Goal: Task Accomplishment & Management: Manage account settings

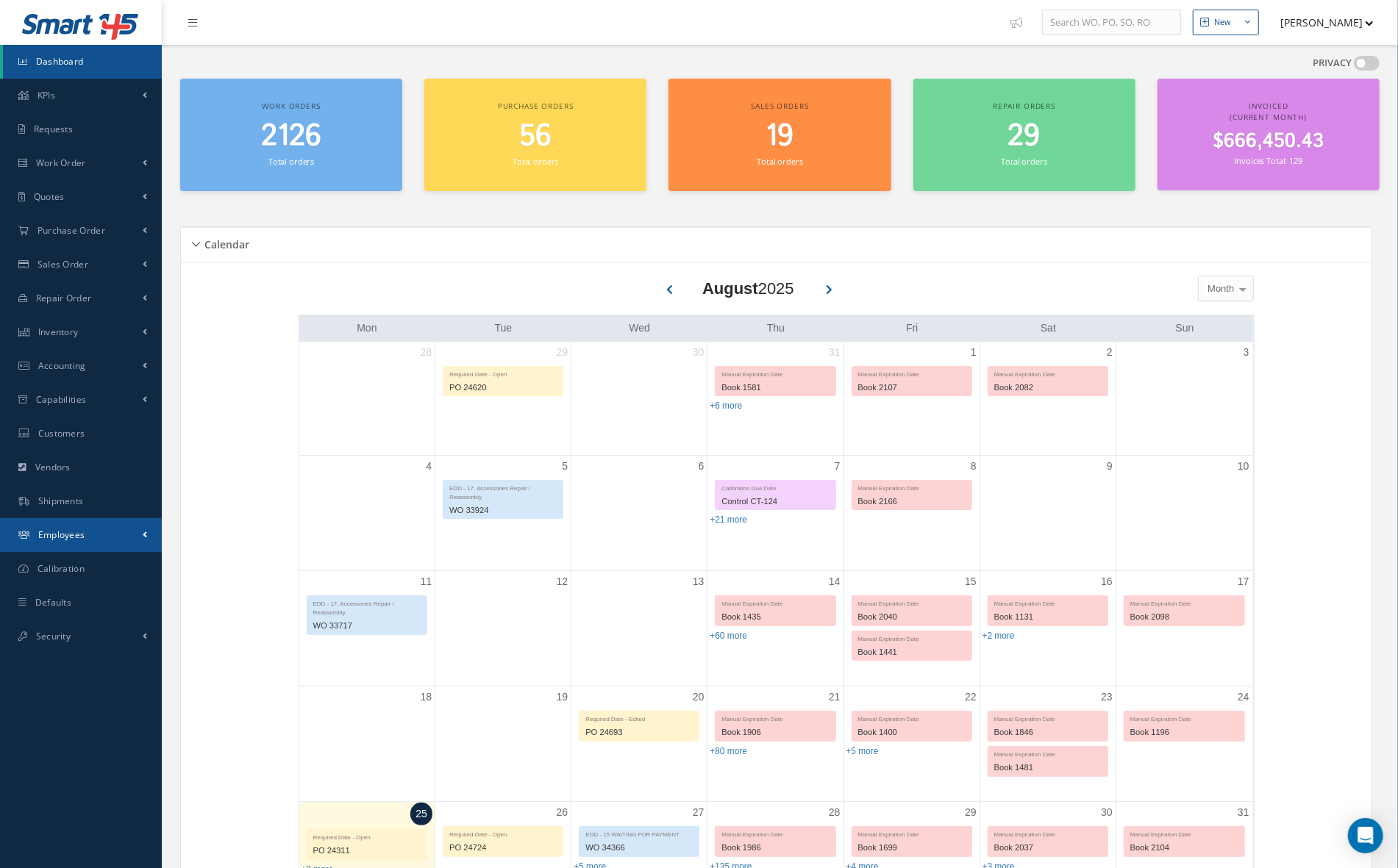
click at [121, 519] on link "Employees" at bounding box center [80, 535] width 162 height 34
click at [114, 566] on link "Employees" at bounding box center [83, 567] width 159 height 28
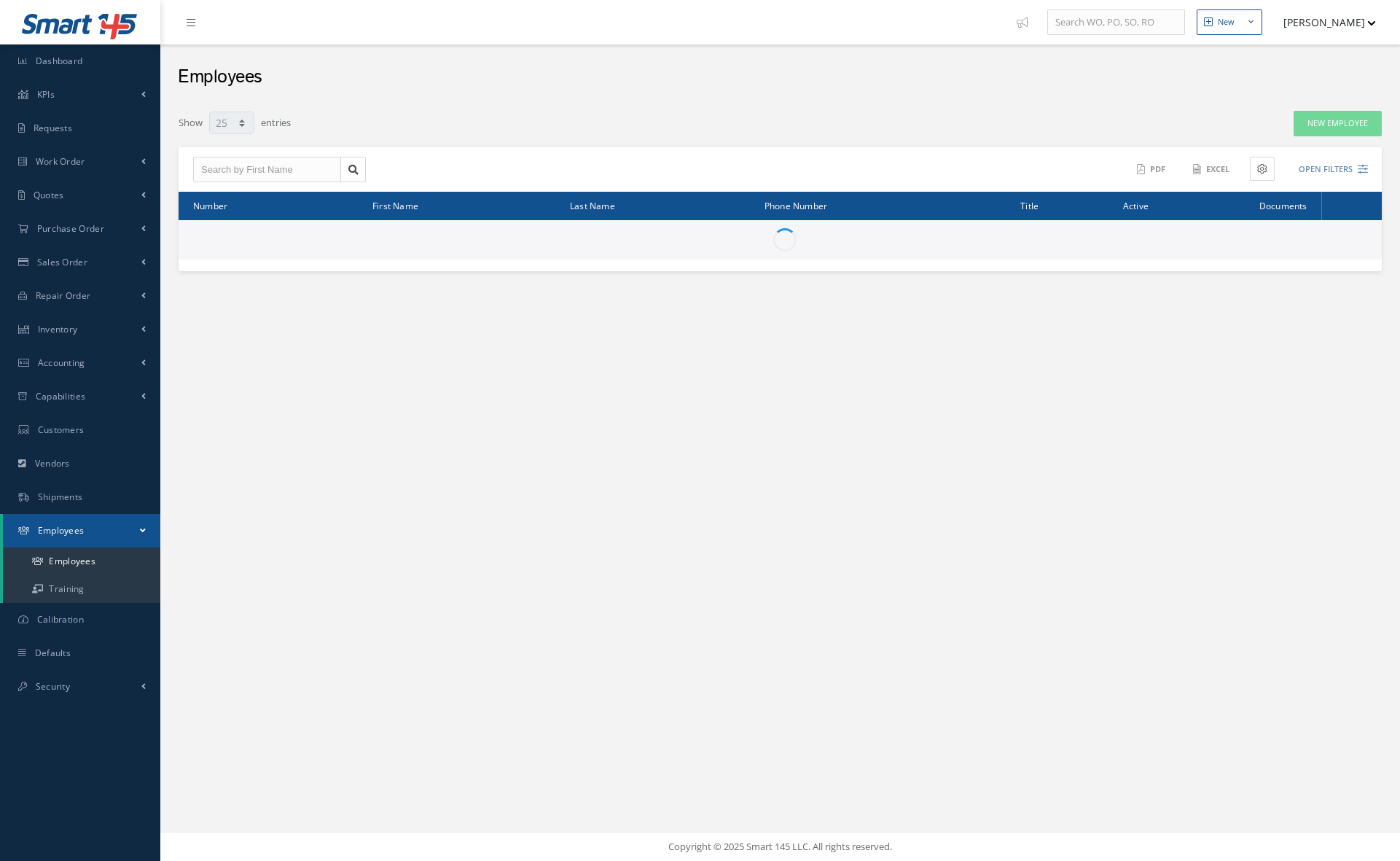
select select "25"
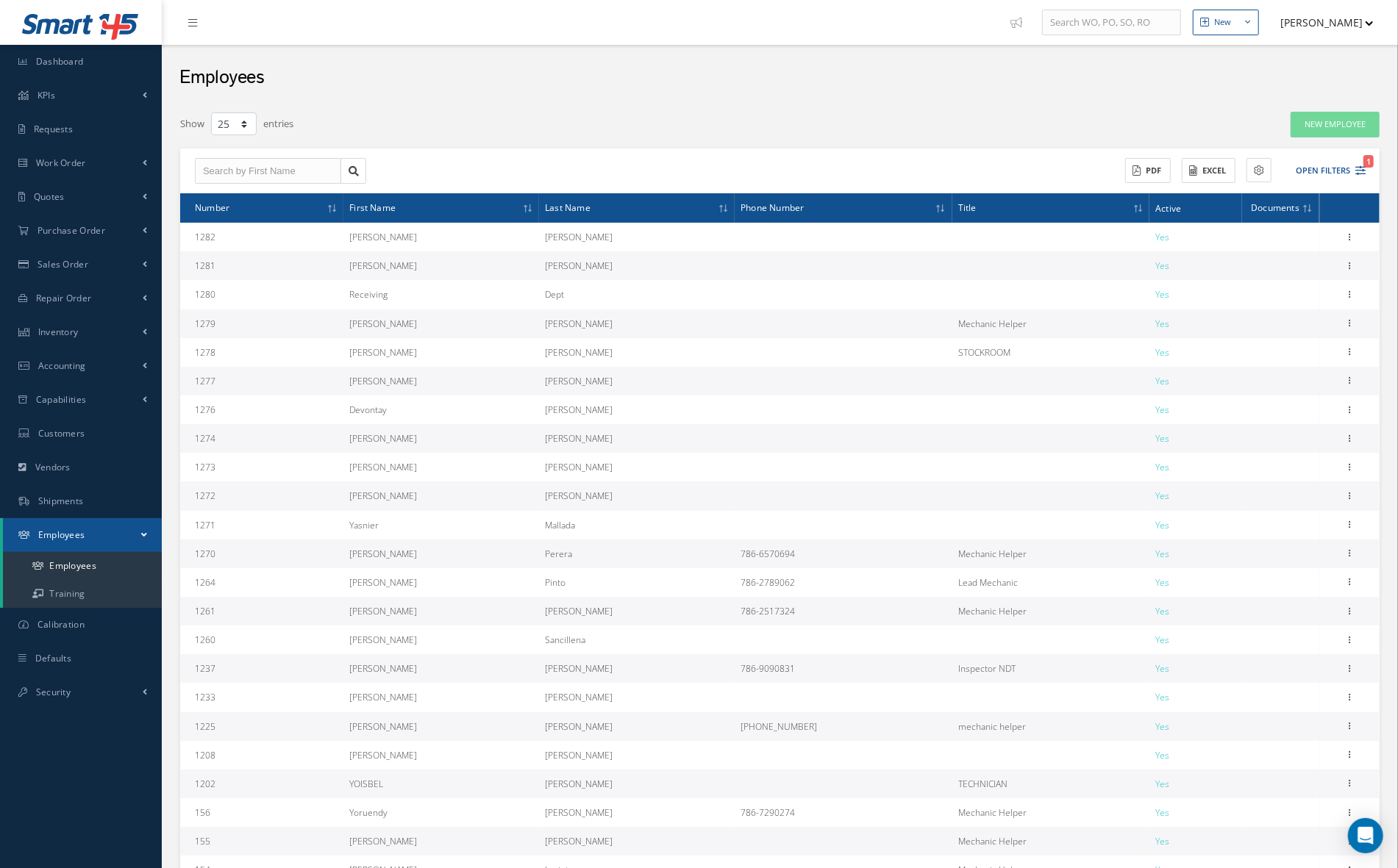
click at [289, 188] on div "ACTIONS Receive Payments Select Customer NAS MRO SERVICES, LLC VOLARIS AAR CORP…" at bounding box center [780, 171] width 1200 height 46
click at [283, 172] on input "text" at bounding box center [268, 171] width 147 height 27
type input "Leirneth"
click at [349, 173] on icon at bounding box center [354, 171] width 10 height 10
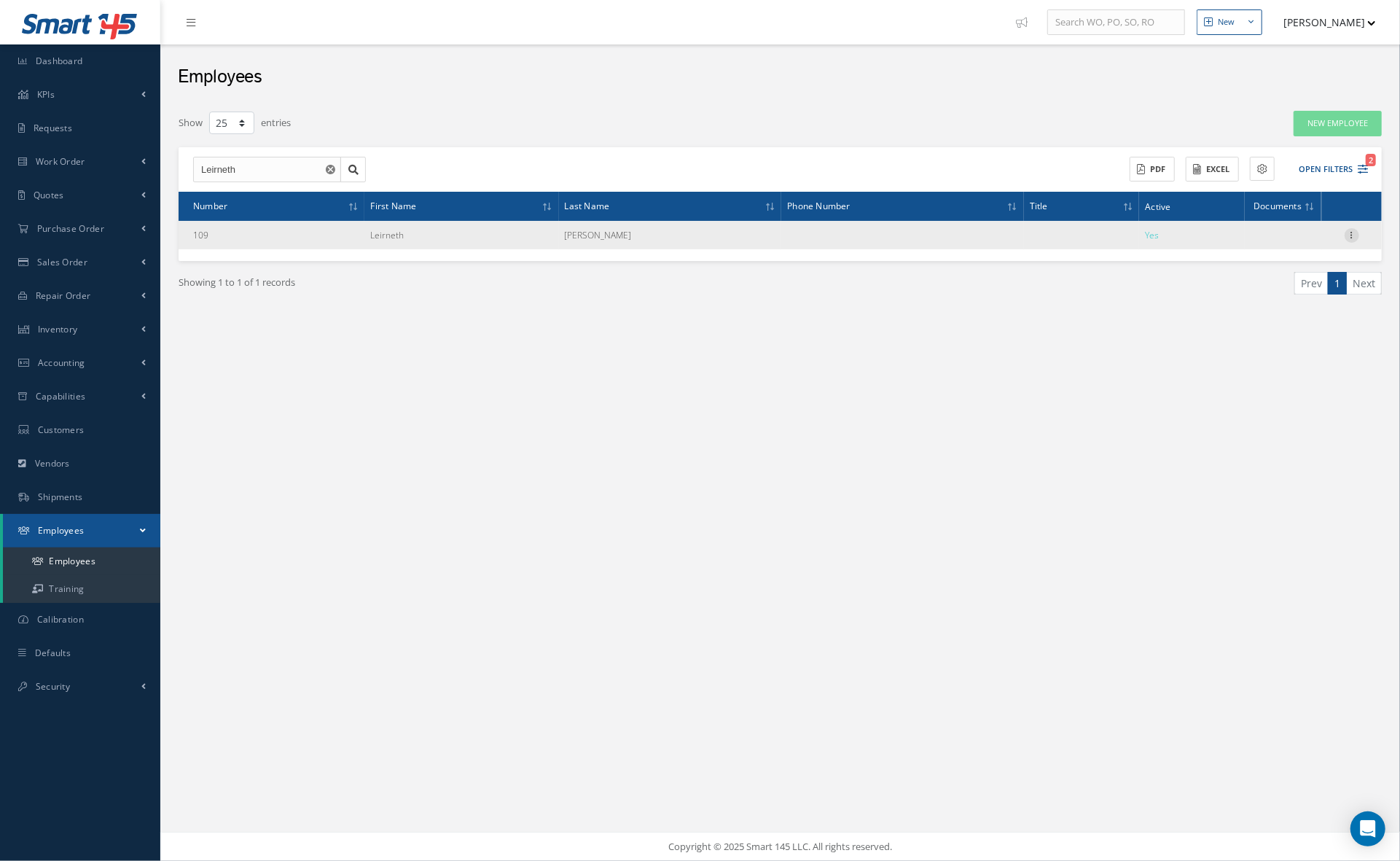
click at [1348, 239] on icon at bounding box center [1352, 234] width 15 height 12
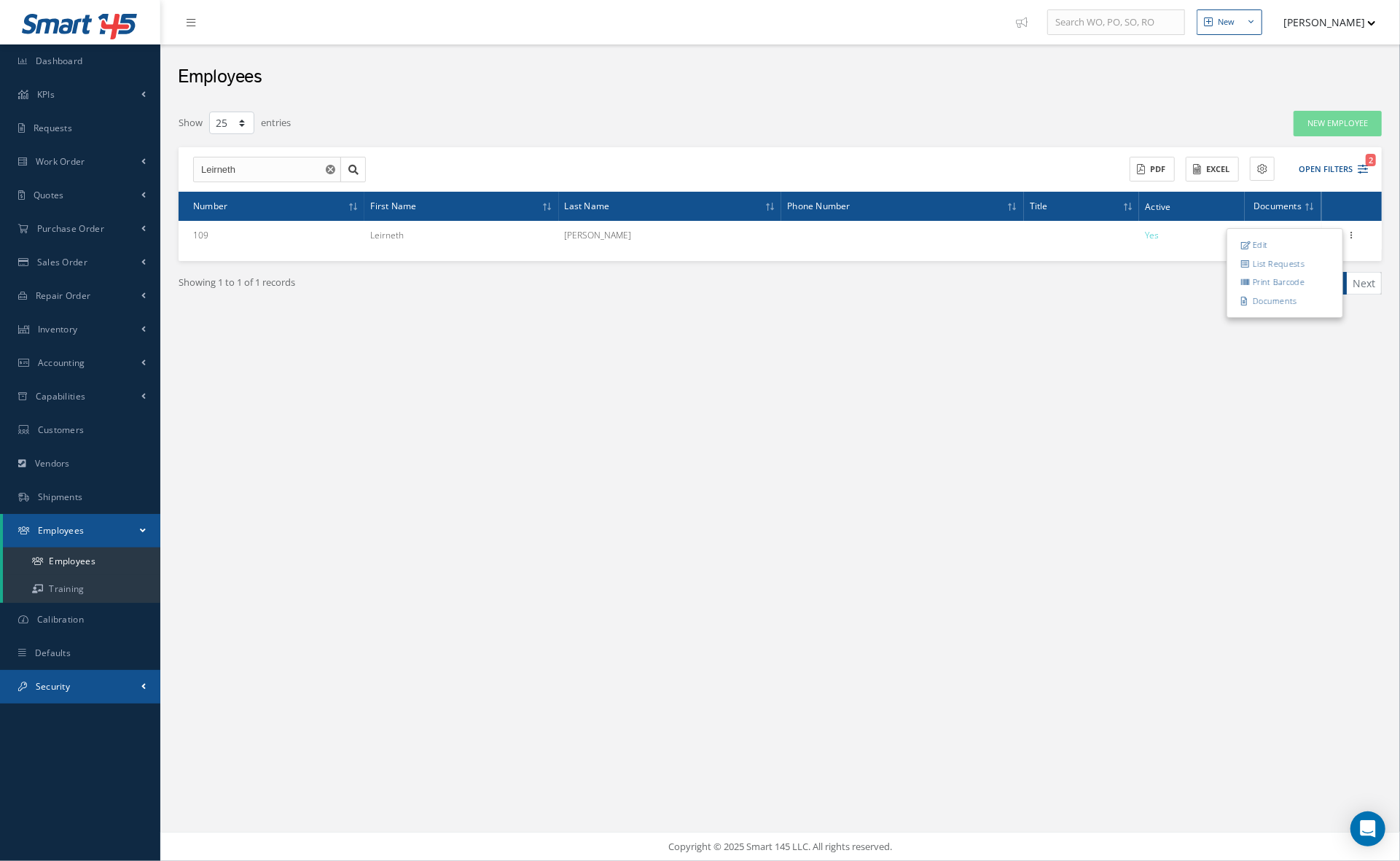
click at [83, 678] on link "Security" at bounding box center [80, 687] width 160 height 34
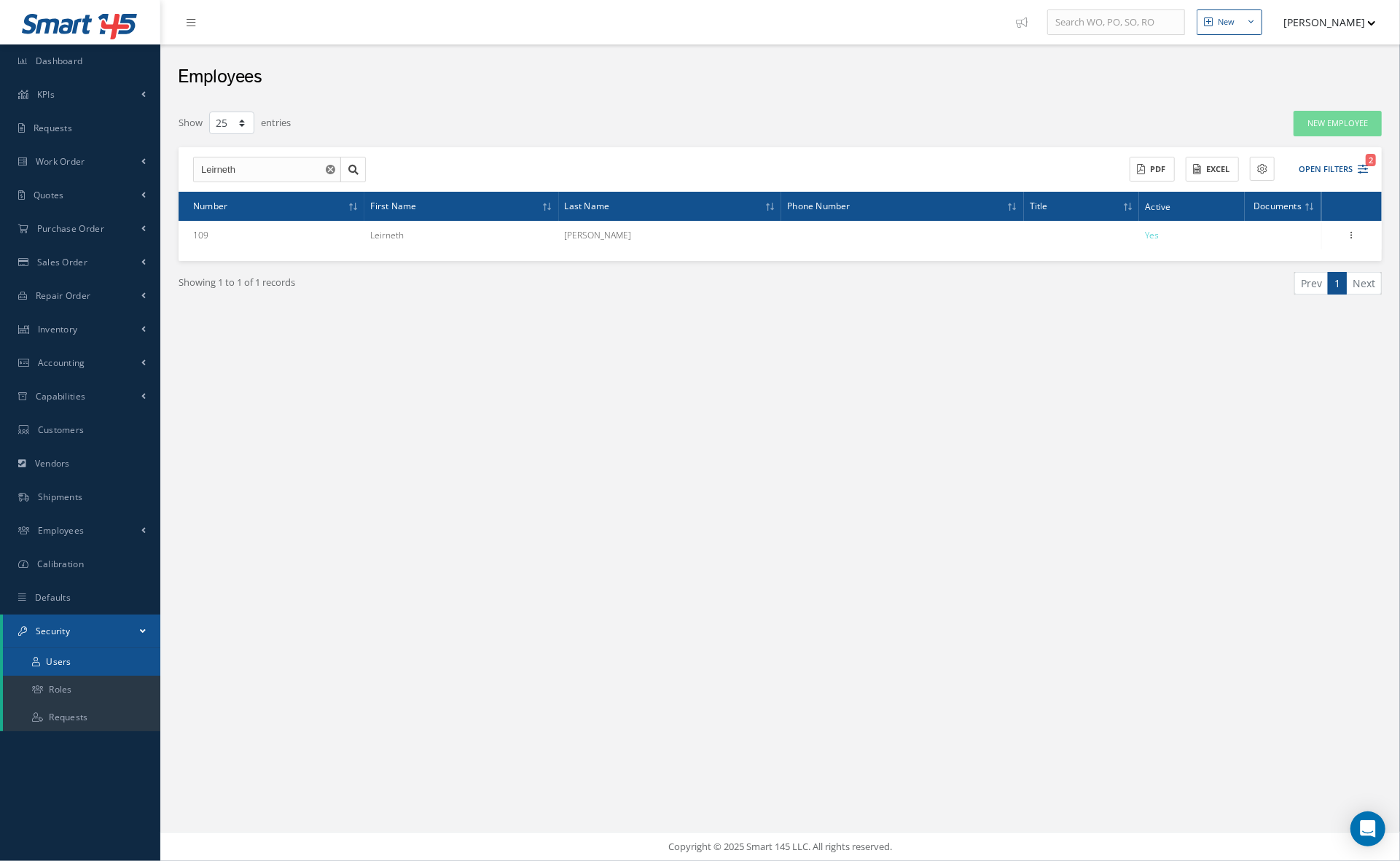
click at [85, 668] on link "Users" at bounding box center [82, 662] width 158 height 28
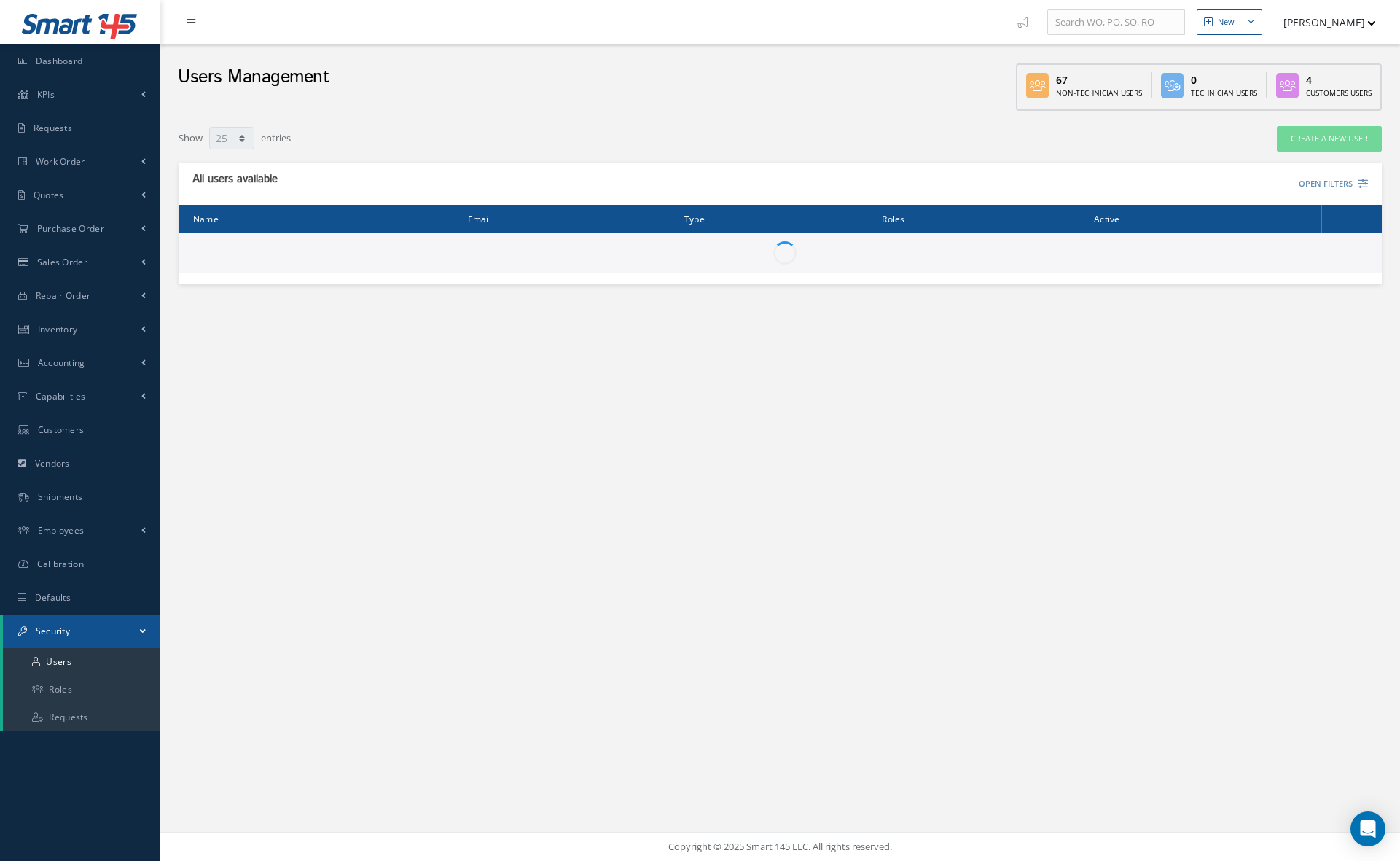
select select "25"
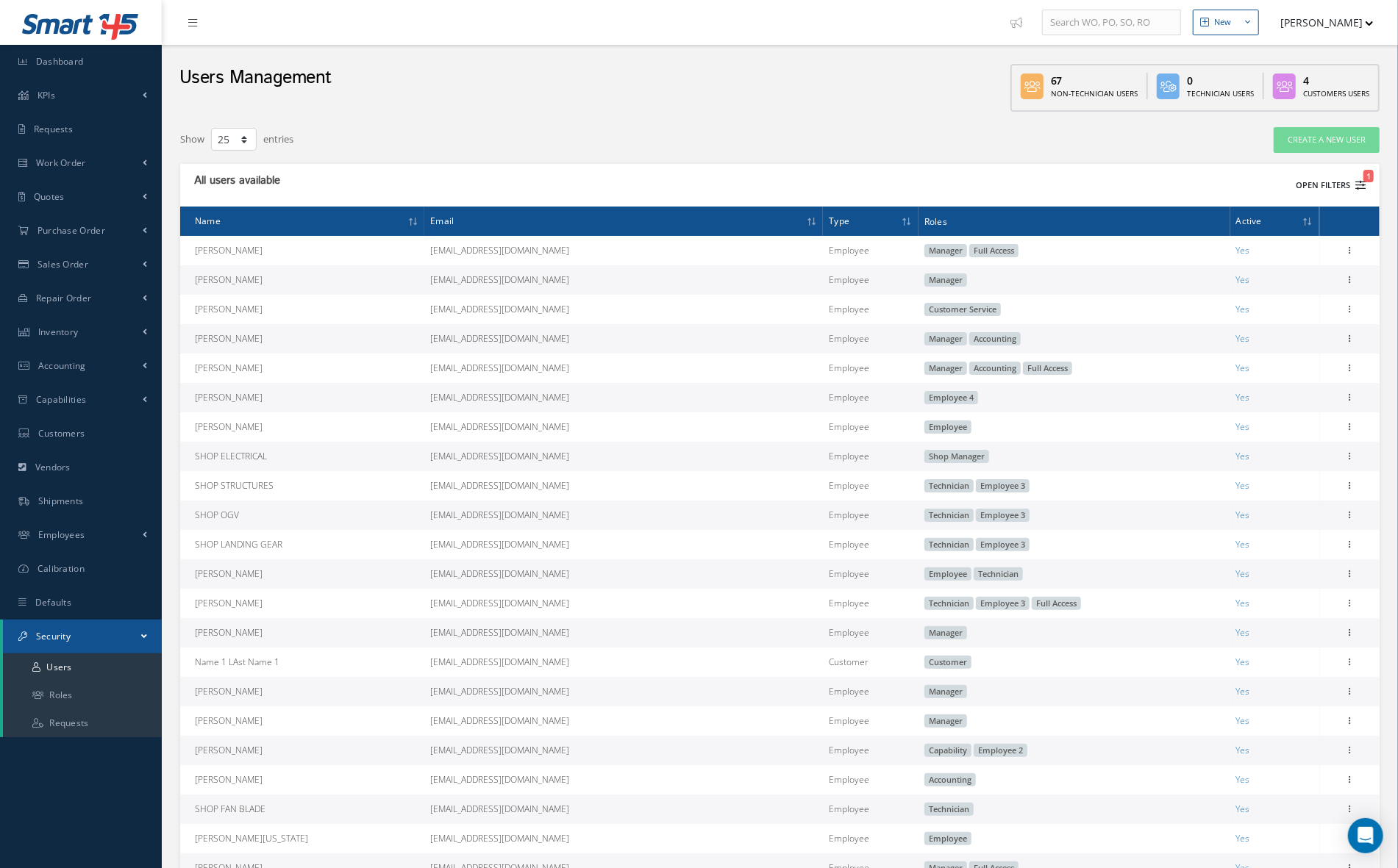
click at [1305, 181] on button "Open Filters 1" at bounding box center [1324, 185] width 83 height 24
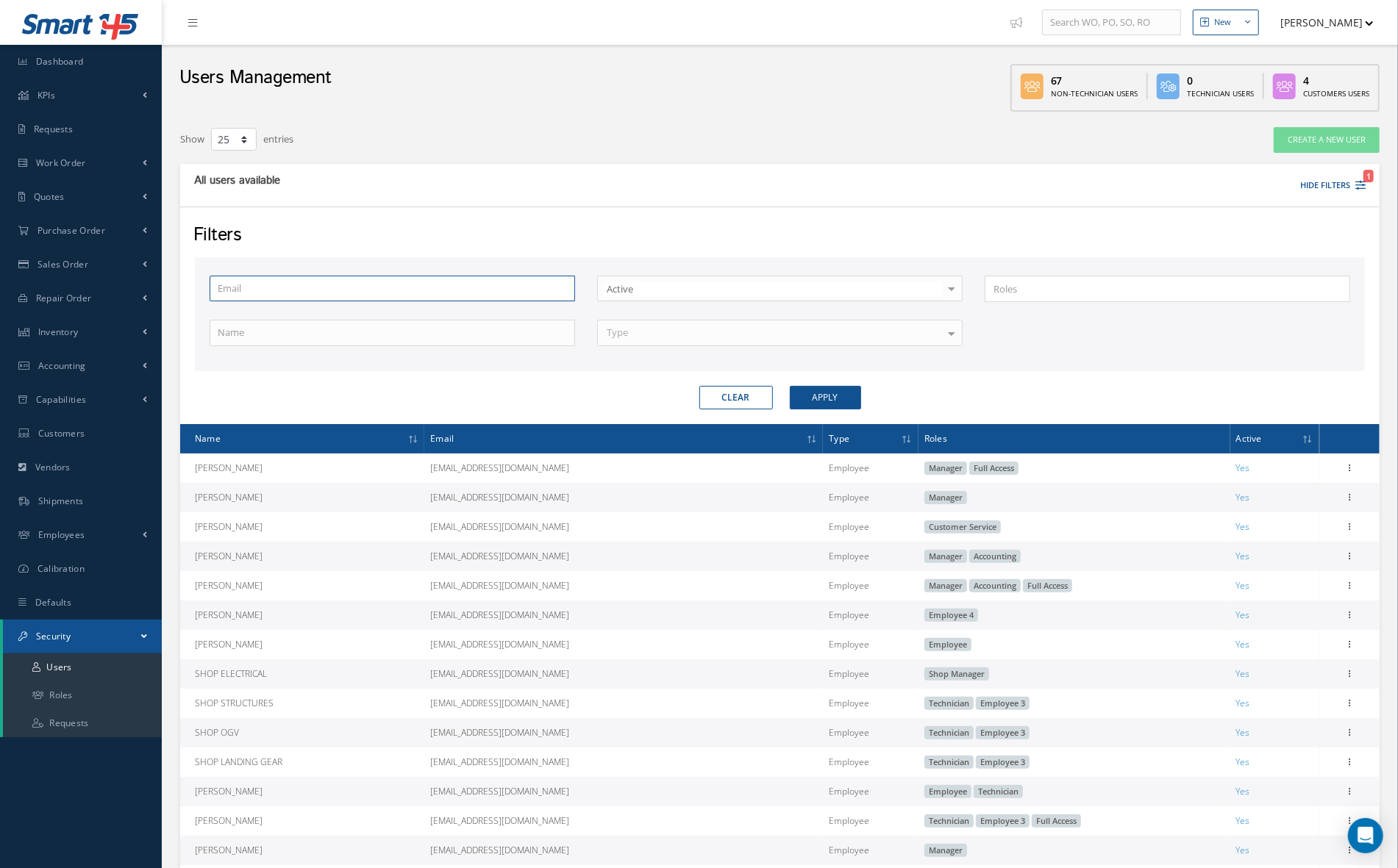
click at [462, 292] on input "text" at bounding box center [392, 289] width 365 height 27
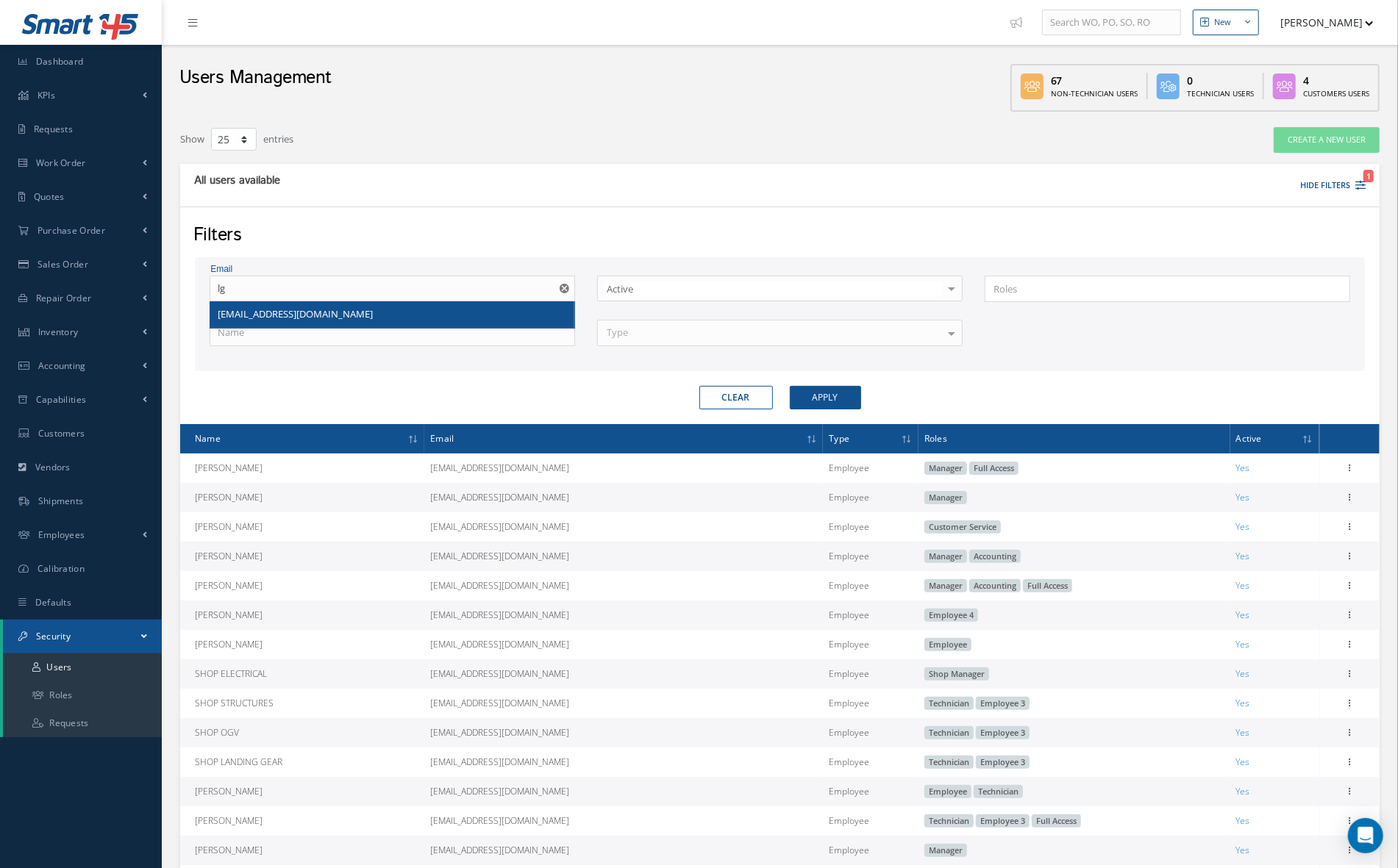
click at [448, 309] on div "lgarcia@nasmro.com" at bounding box center [393, 315] width 350 height 15
type input "lgarcia@nasmro.com"
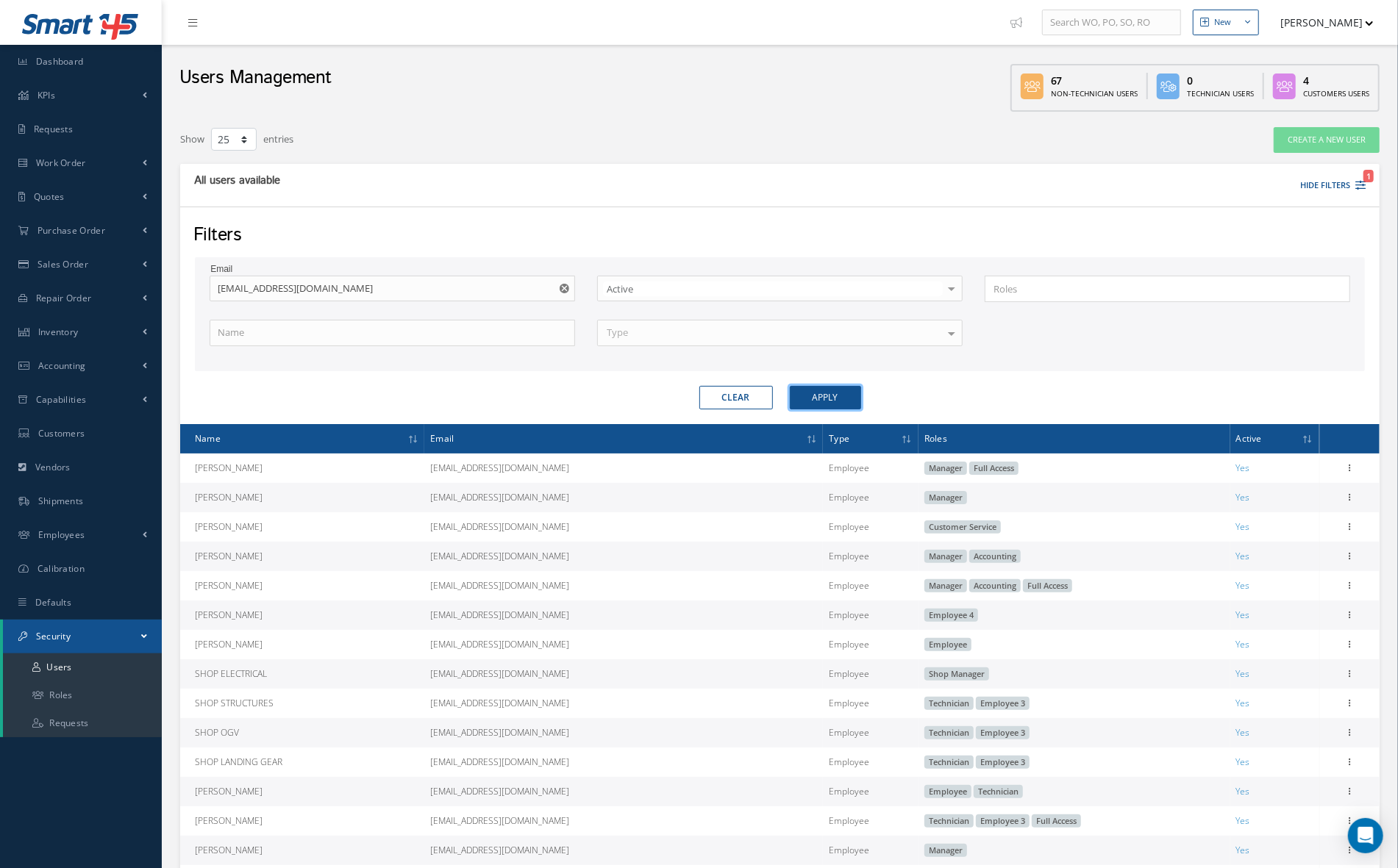
click at [818, 395] on button "Apply" at bounding box center [825, 398] width 71 height 23
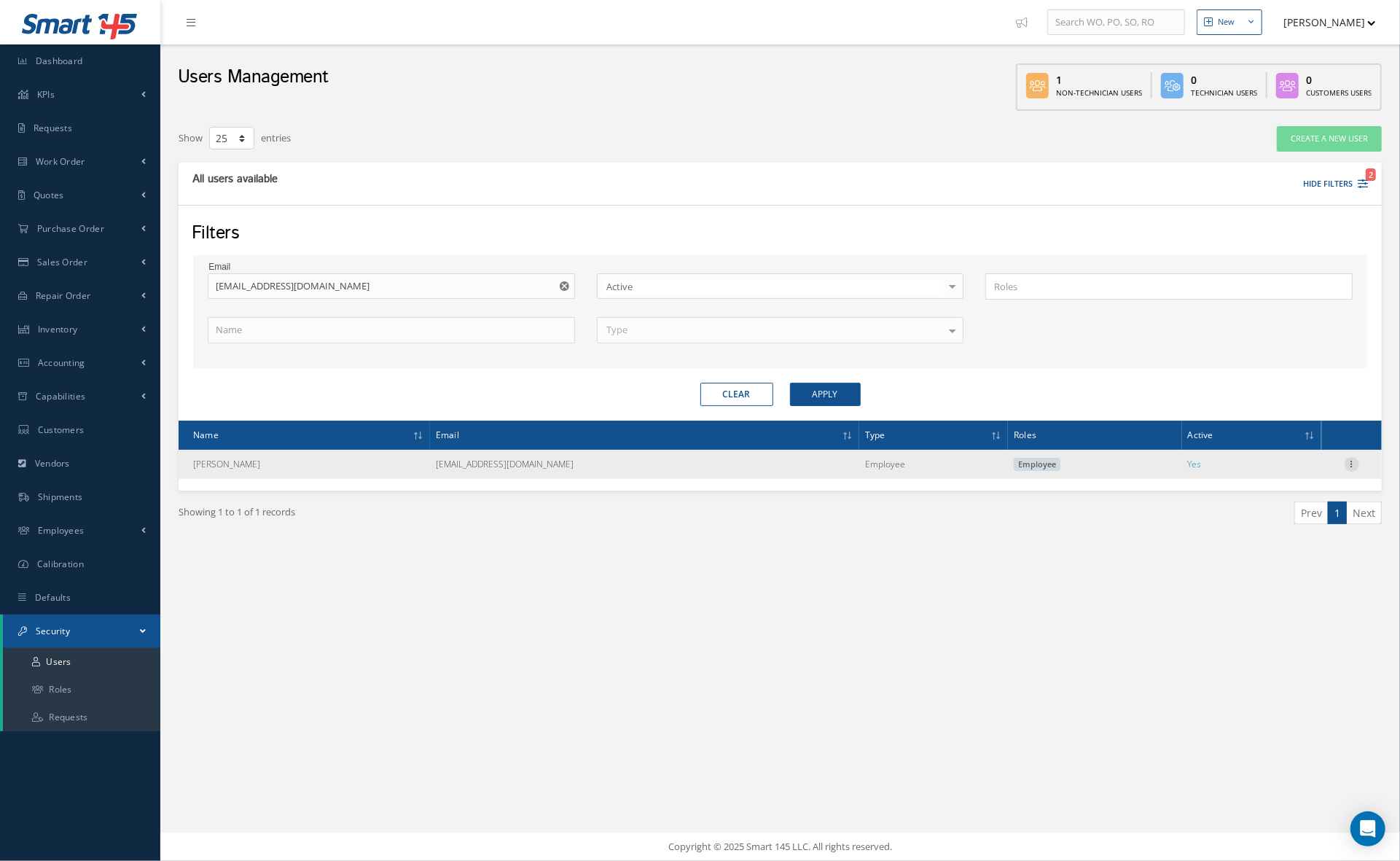
click at [1350, 465] on icon at bounding box center [1352, 463] width 15 height 12
click at [1316, 477] on link "Edit" at bounding box center [1285, 473] width 115 height 19
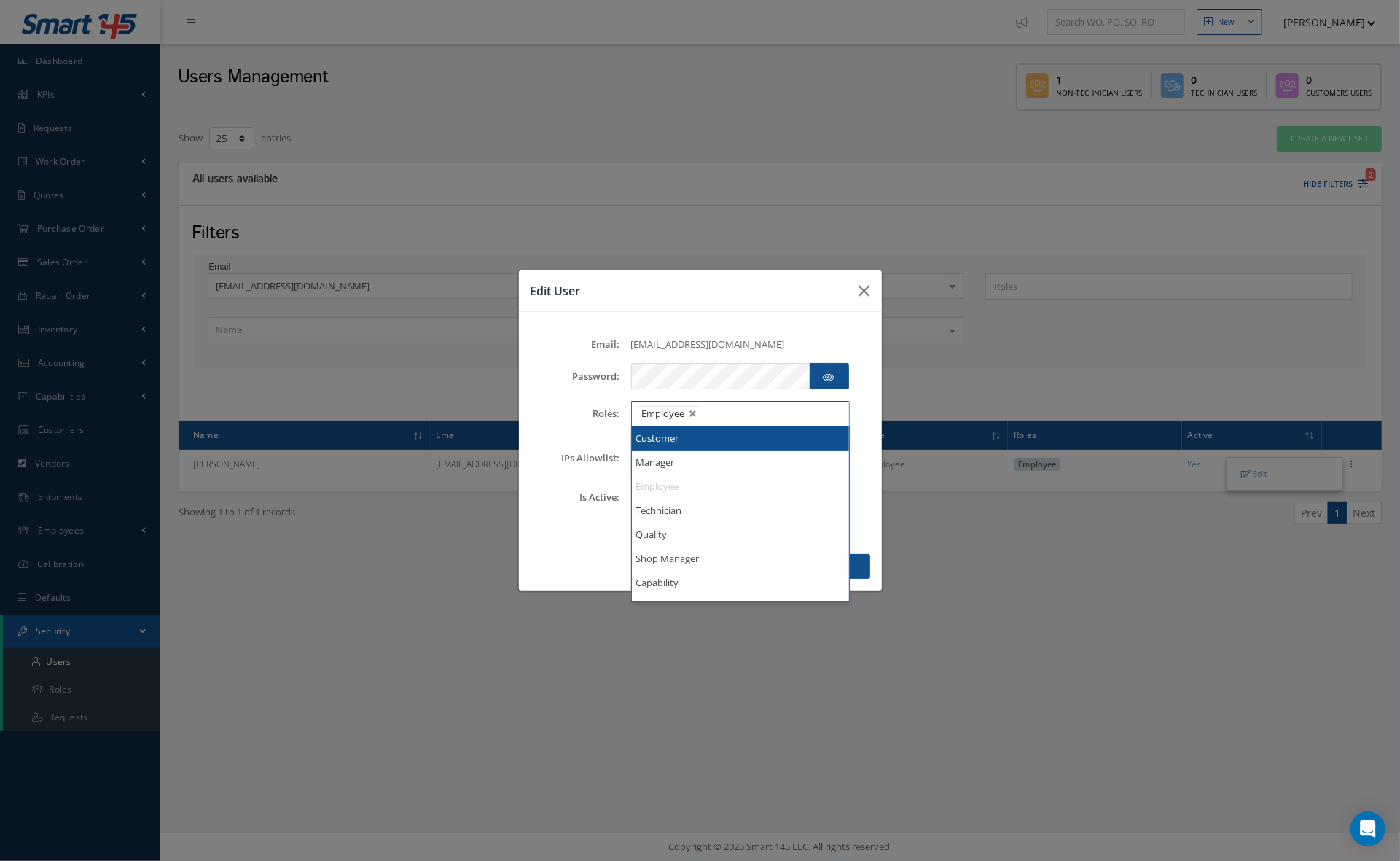
click at [720, 419] on input "text" at bounding box center [714, 414] width 18 height 18
click at [870, 282] on button "button" at bounding box center [865, 291] width 34 height 41
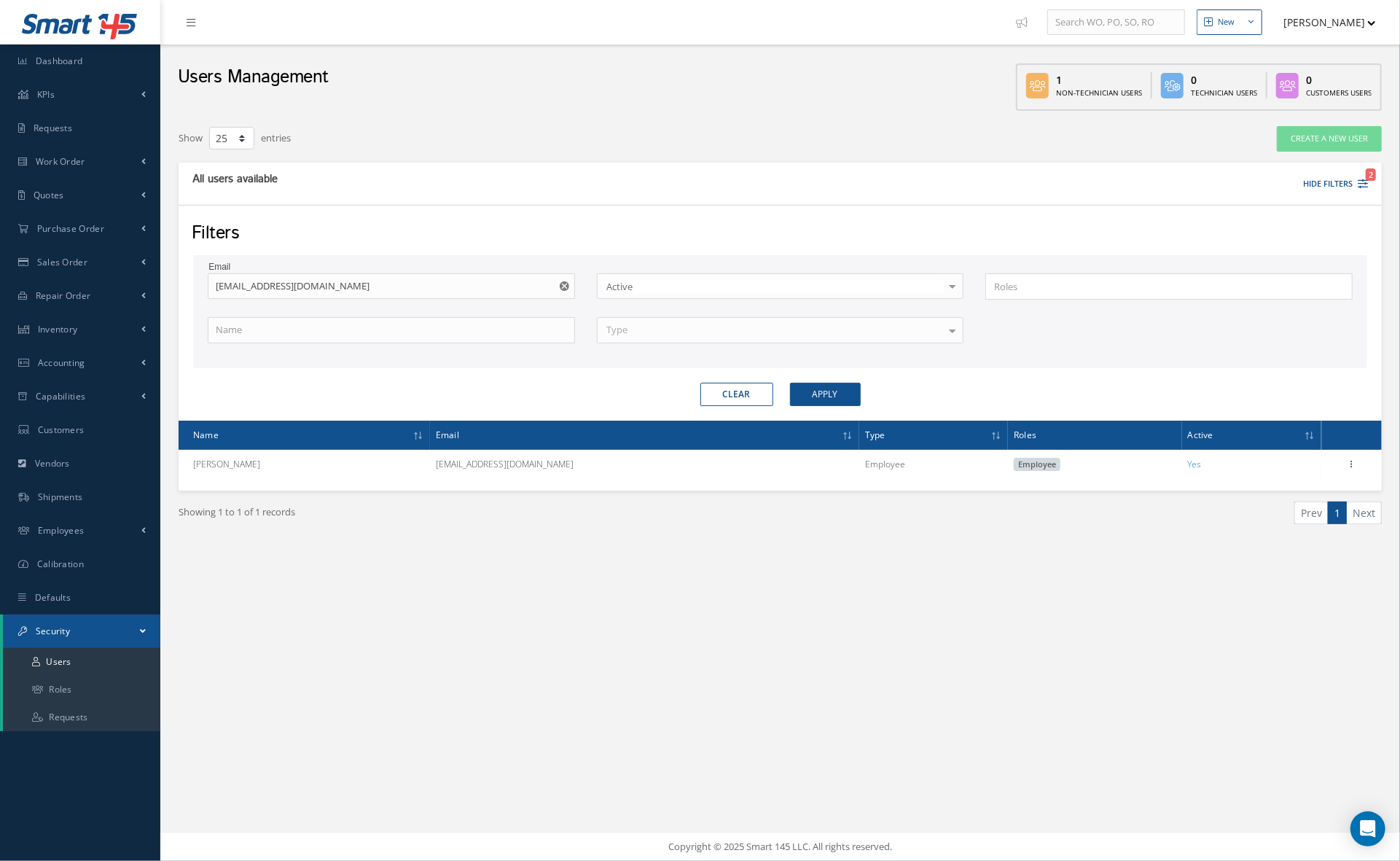
click at [578, 282] on div "Email lgarcia@nasmro.com" at bounding box center [392, 287] width 389 height 27
click at [563, 284] on use "Reset" at bounding box center [565, 287] width 10 height 10
click at [528, 286] on input "text" at bounding box center [391, 287] width 367 height 26
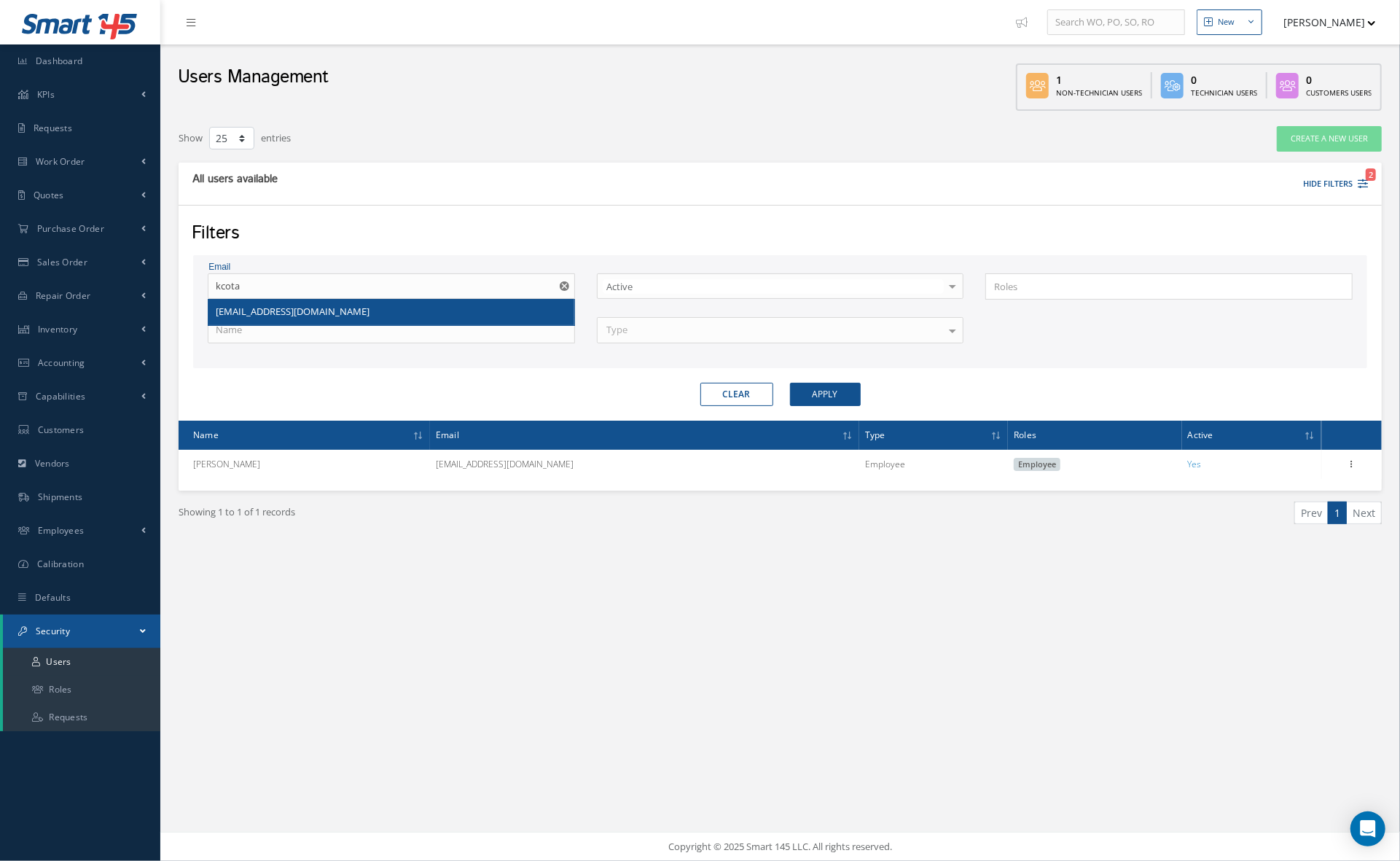
click at [520, 310] on div "kcota@nasmro.com" at bounding box center [392, 312] width 351 height 15
type input "kcota@nasmro.com"
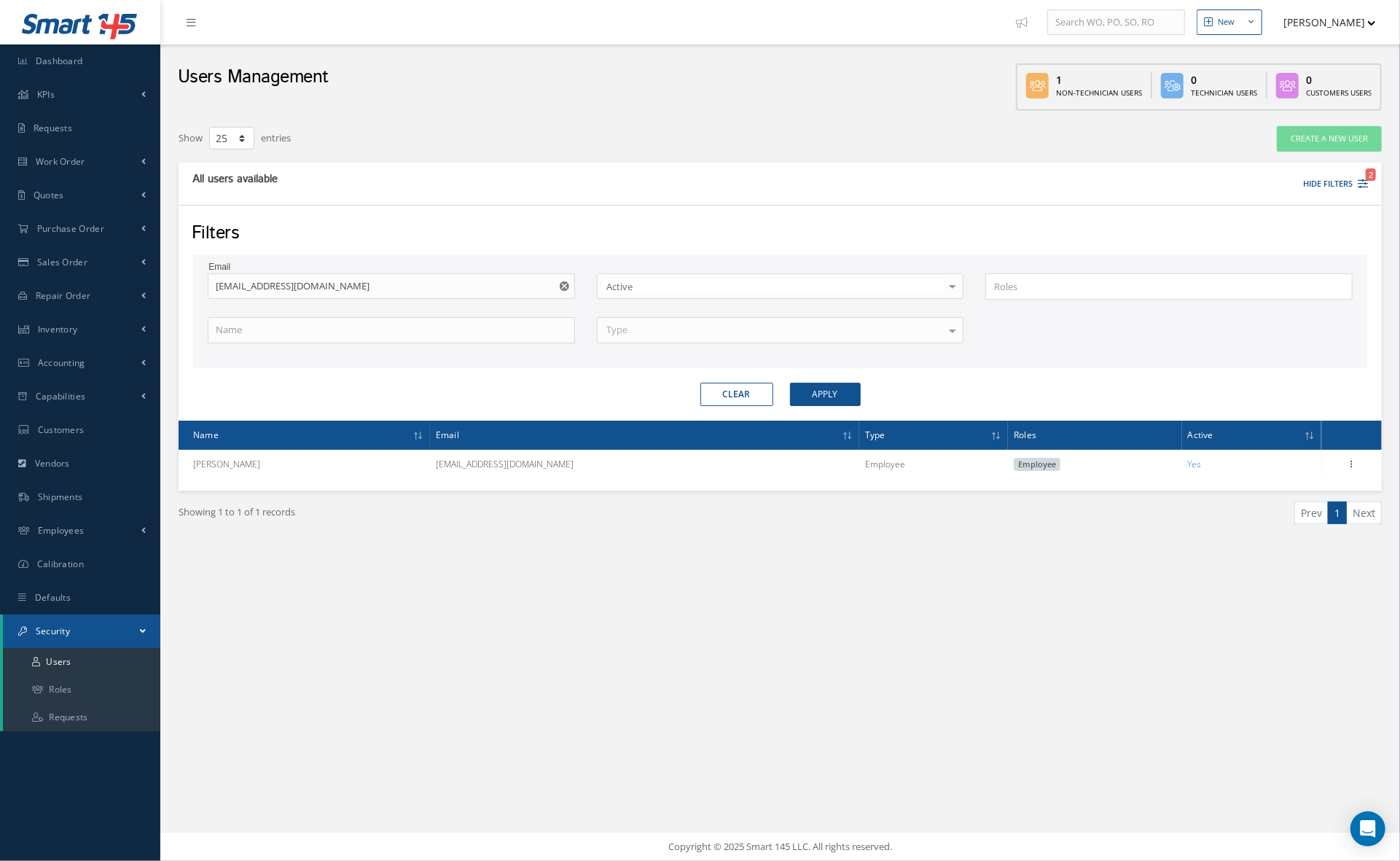
click at [822, 409] on div "Filters Email kcota@nasmro.com Active Inactive Active All Status No elements fo…" at bounding box center [780, 312] width 1204 height 216
click at [826, 394] on button "Apply" at bounding box center [825, 394] width 71 height 23
click at [562, 286] on use "Reset" at bounding box center [565, 287] width 10 height 10
click at [461, 295] on input "text" at bounding box center [391, 287] width 367 height 26
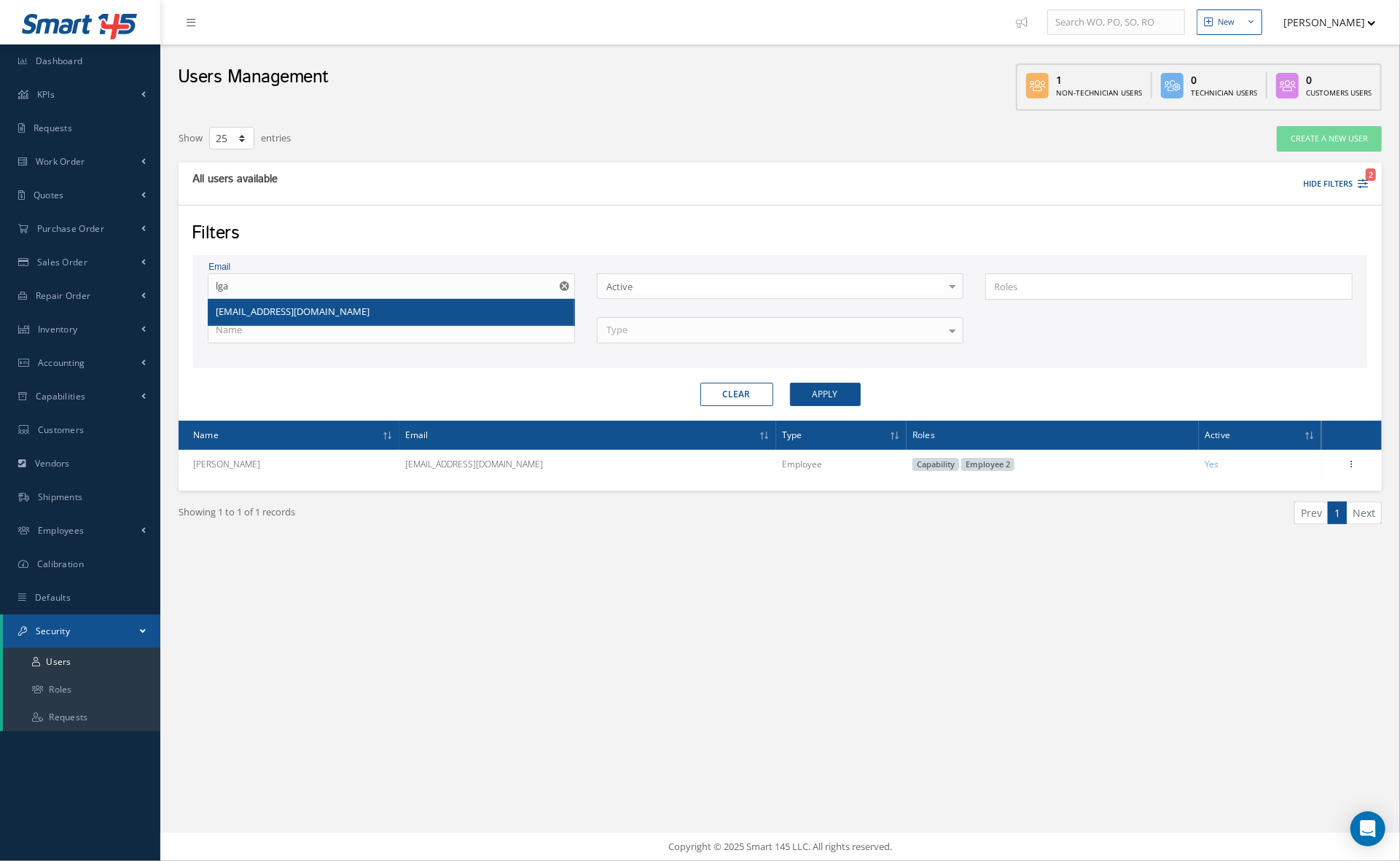
click at [423, 308] on div "lgarcia@nasmro.com" at bounding box center [392, 312] width 351 height 15
type input "lgarcia@nasmro.com"
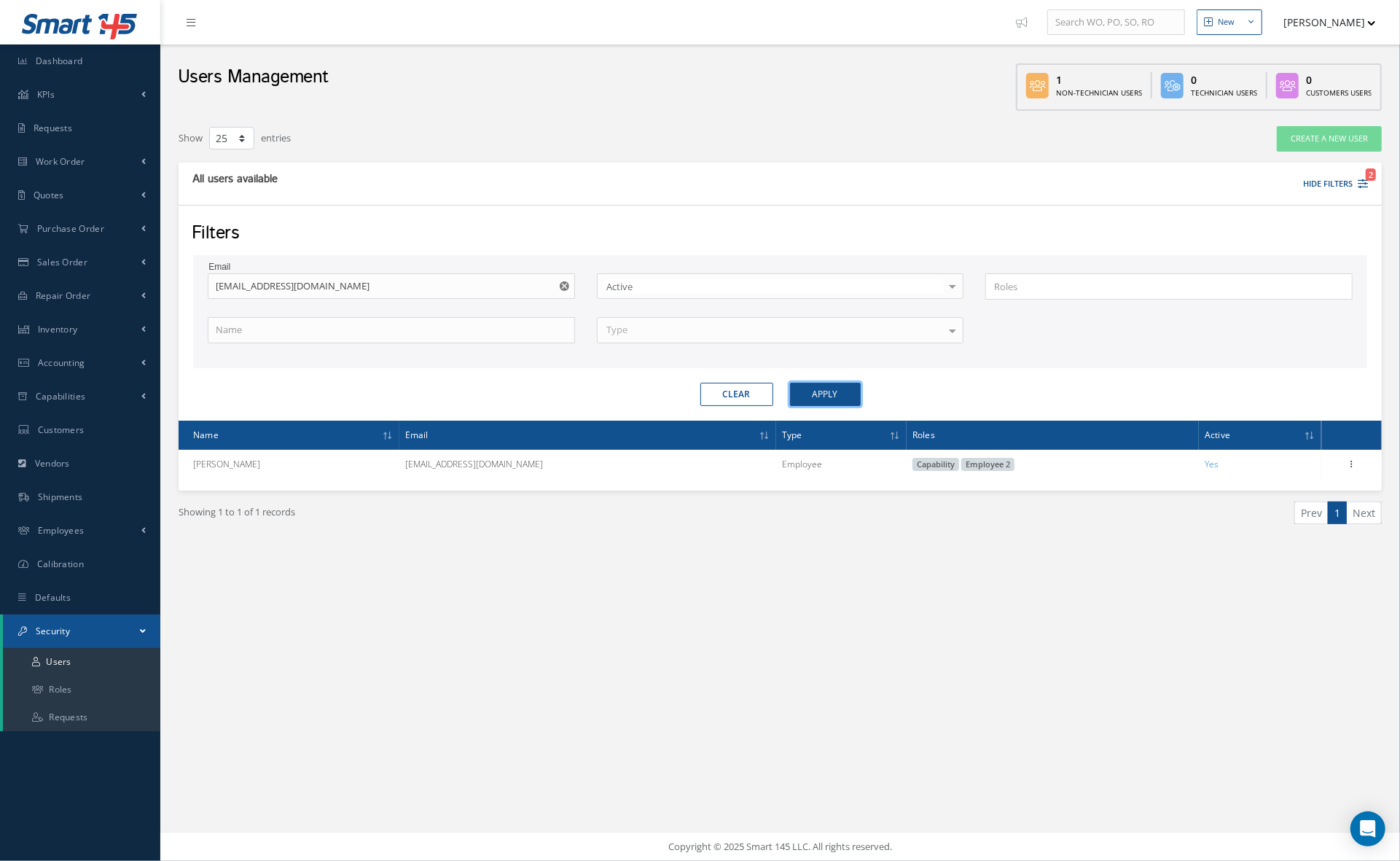
click at [827, 395] on button "Apply" at bounding box center [825, 394] width 71 height 23
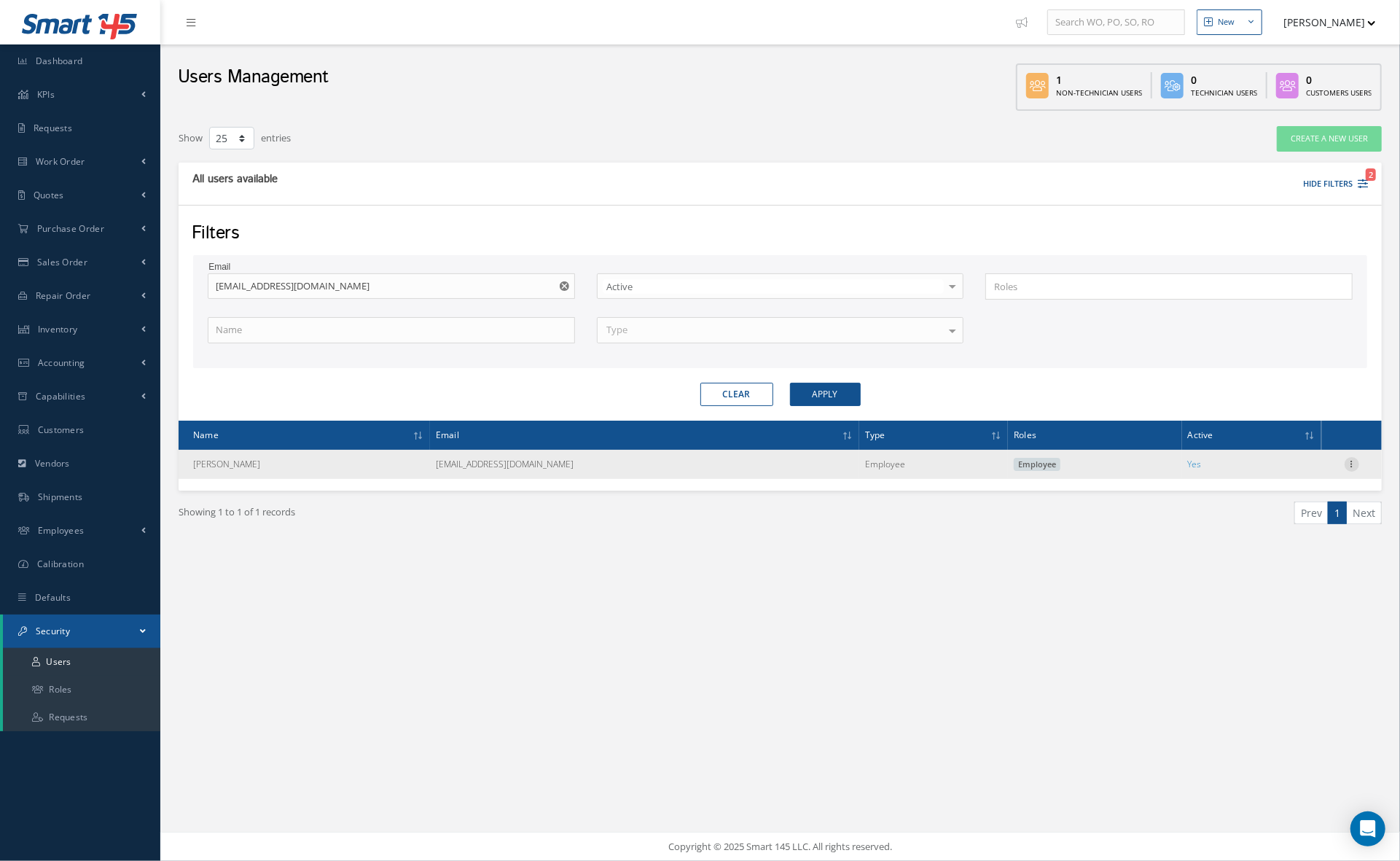
click at [1352, 462] on icon at bounding box center [1352, 463] width 15 height 12
click at [1318, 474] on link "Edit" at bounding box center [1285, 473] width 115 height 19
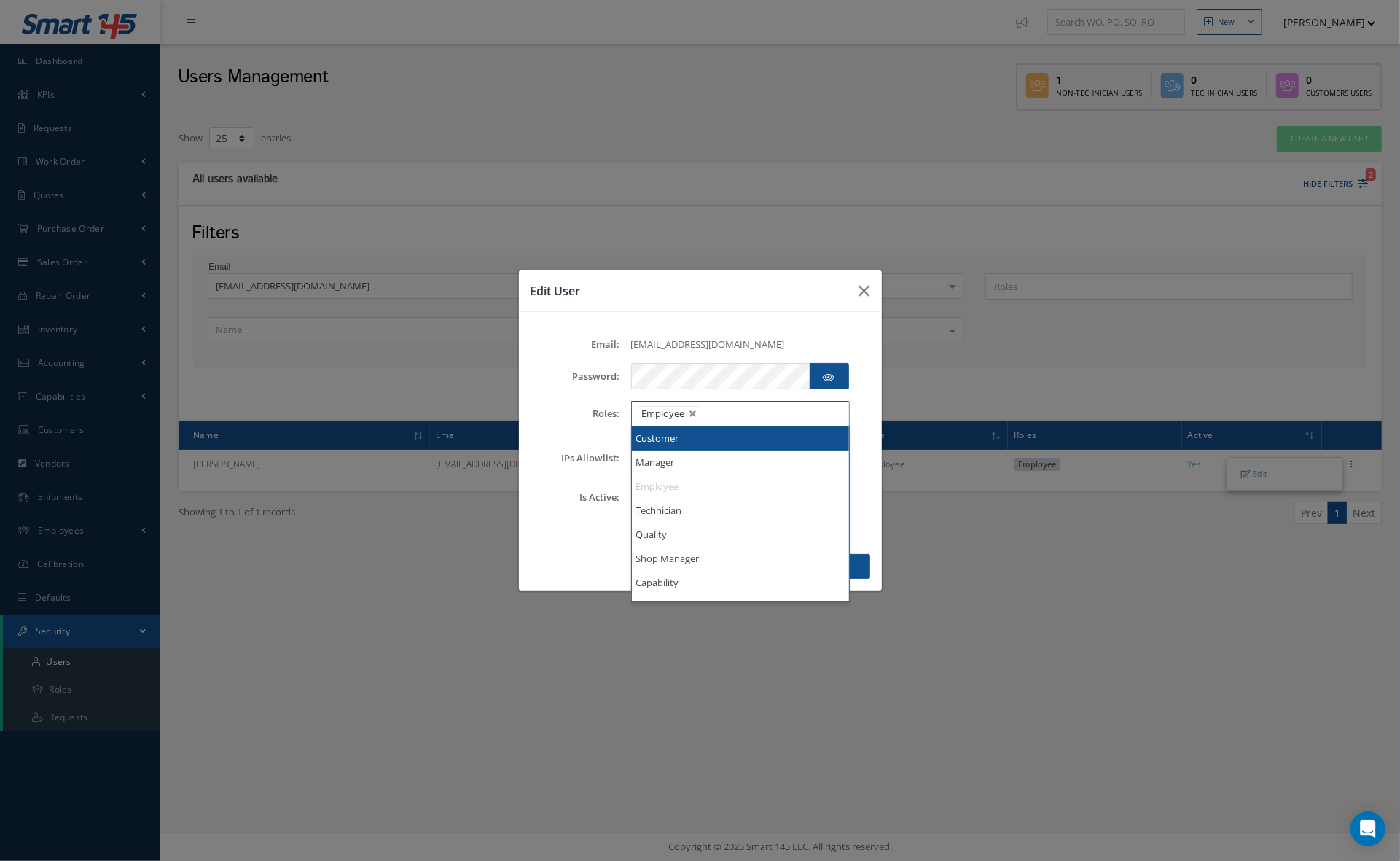
click at [759, 414] on ul "Employee" at bounding box center [741, 413] width 218 height 25
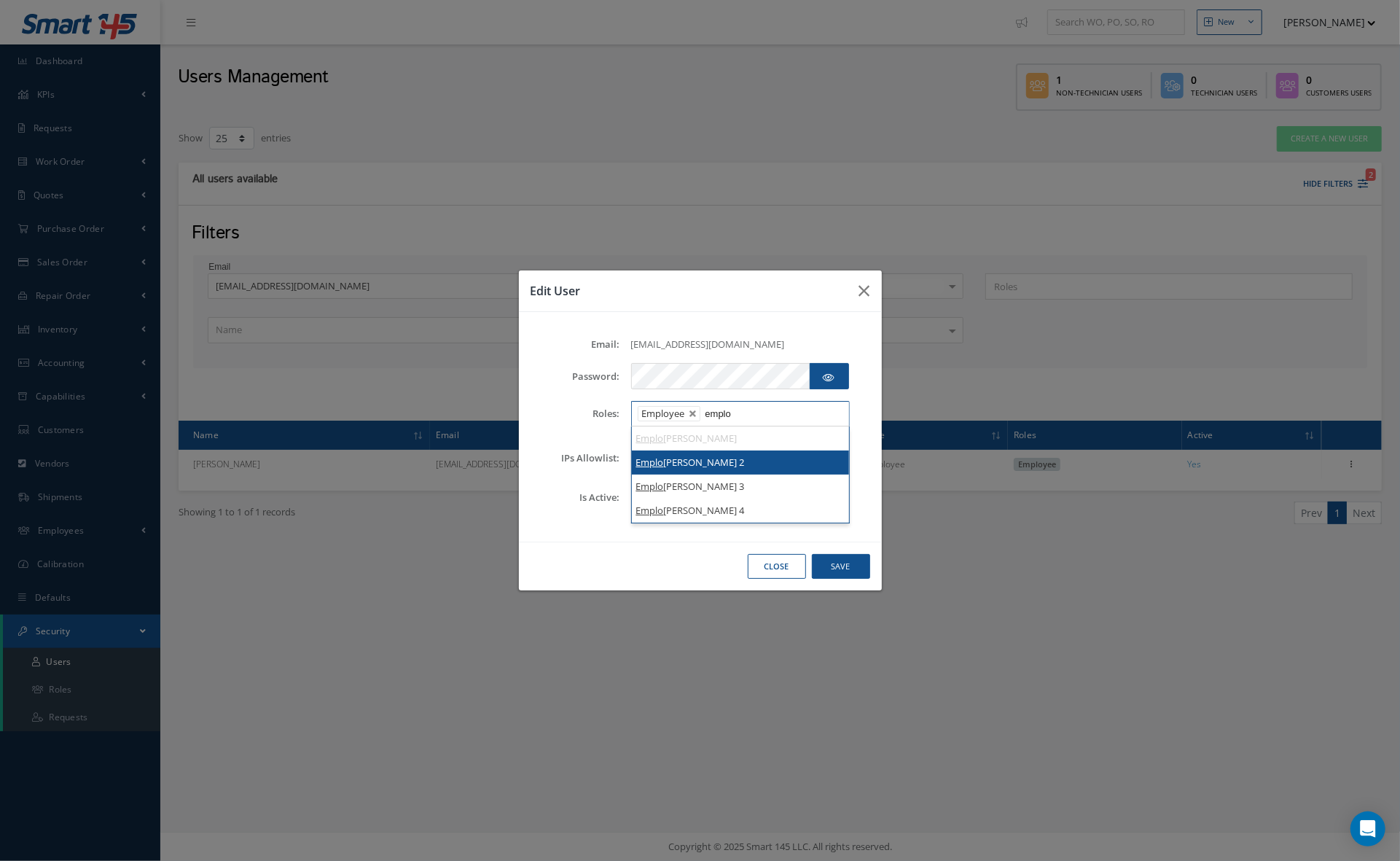
type input "emplo"
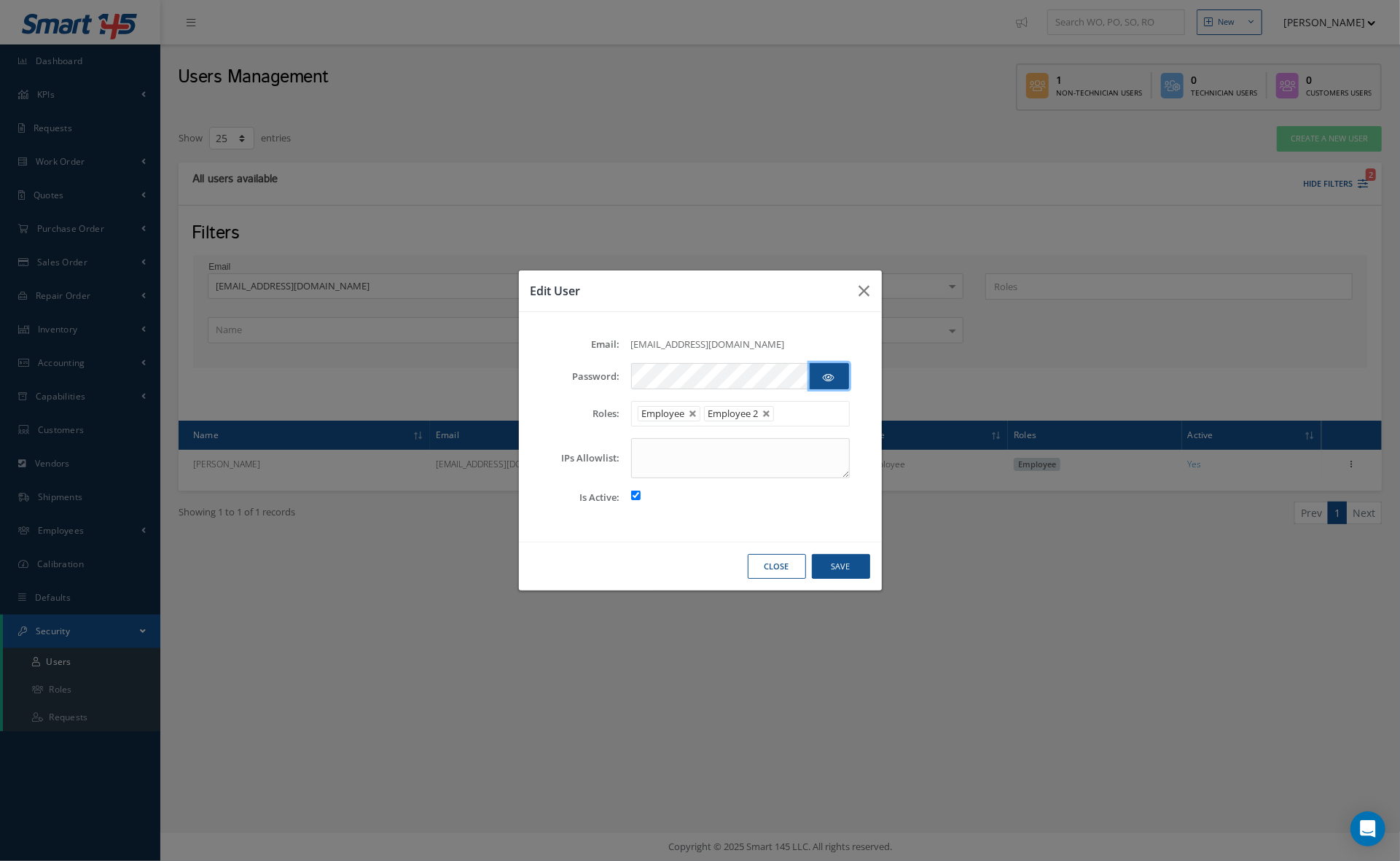
click at [828, 380] on icon "button" at bounding box center [829, 378] width 11 height 10
click at [828, 386] on button "button" at bounding box center [829, 376] width 39 height 26
click at [847, 564] on button "Save" at bounding box center [841, 567] width 58 height 25
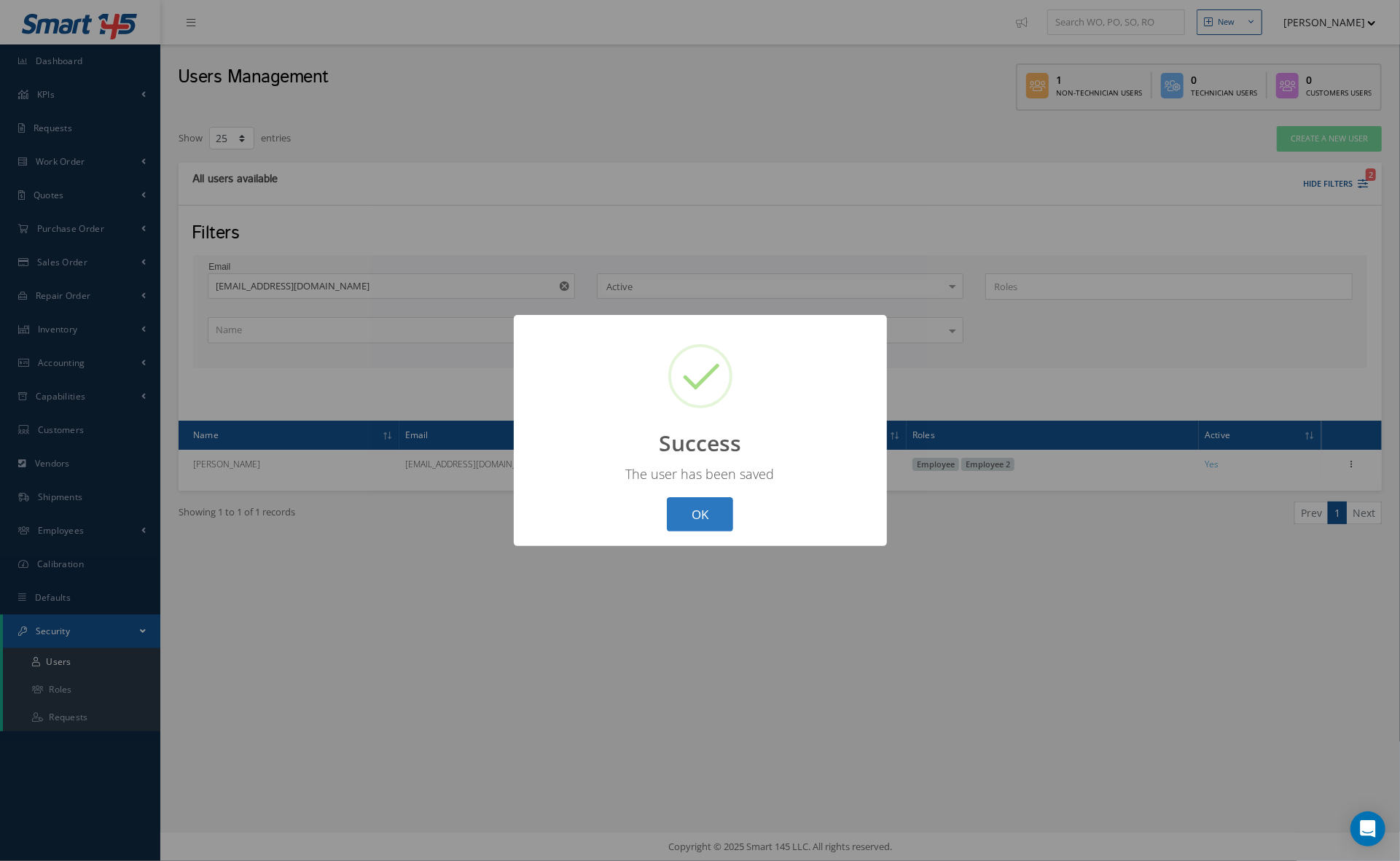
click at [697, 509] on button "OK" at bounding box center [700, 514] width 67 height 35
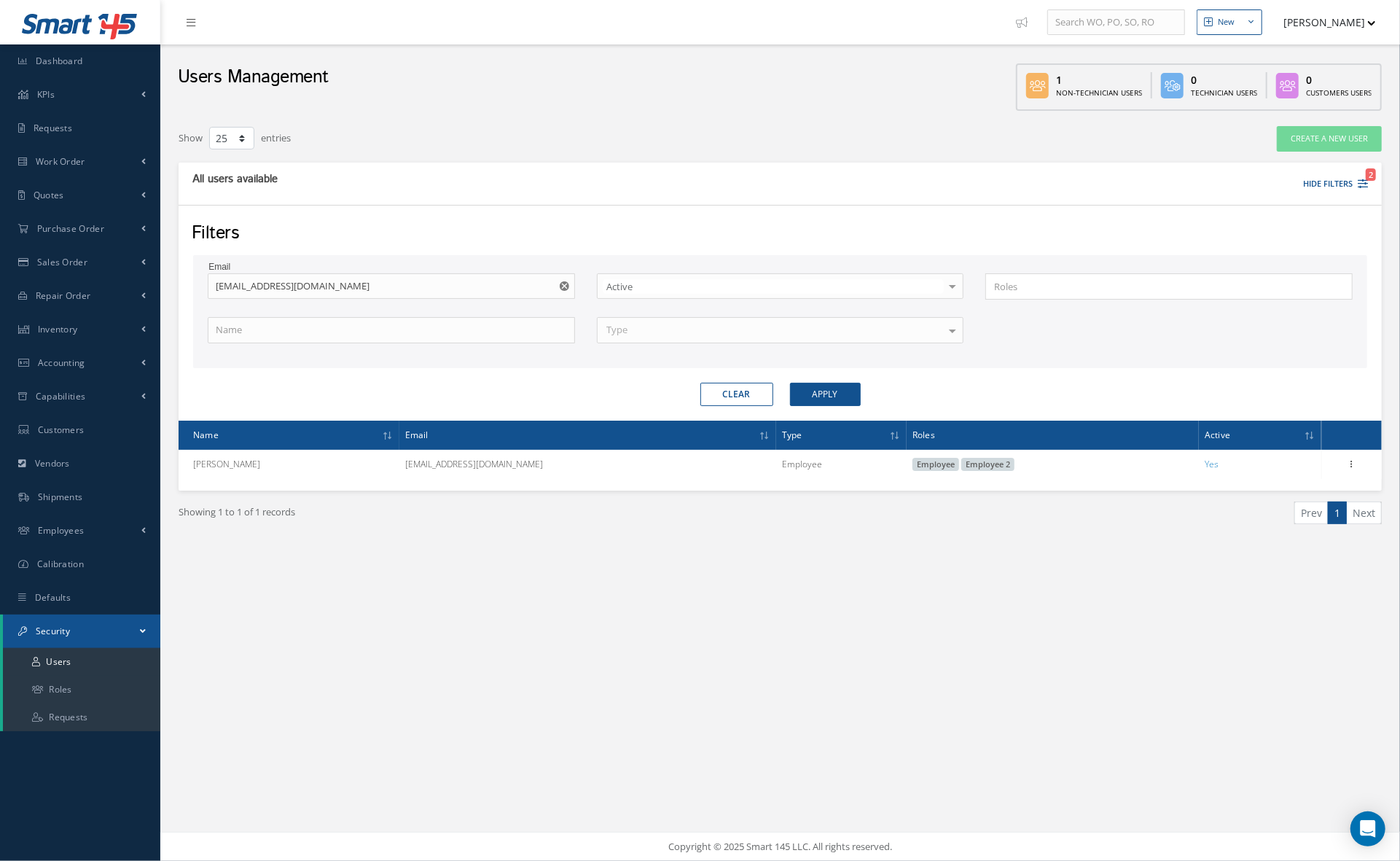
click at [566, 279] on button "button" at bounding box center [566, 287] width 18 height 26
click at [446, 278] on input "text" at bounding box center [391, 287] width 367 height 26
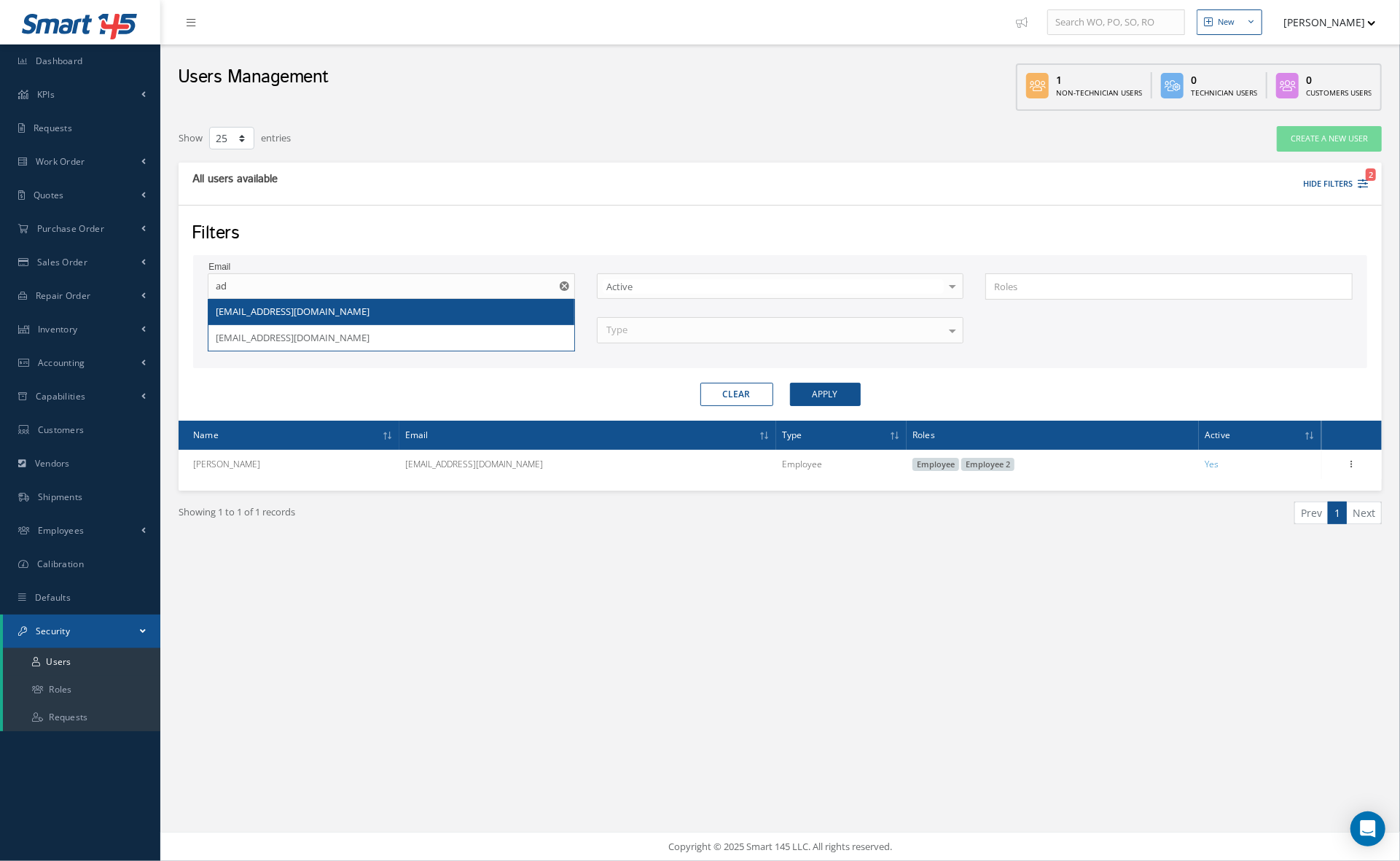
click at [406, 318] on div "adiaz@nasmro.com" at bounding box center [392, 312] width 351 height 15
type input "adiaz@nasmro.com"
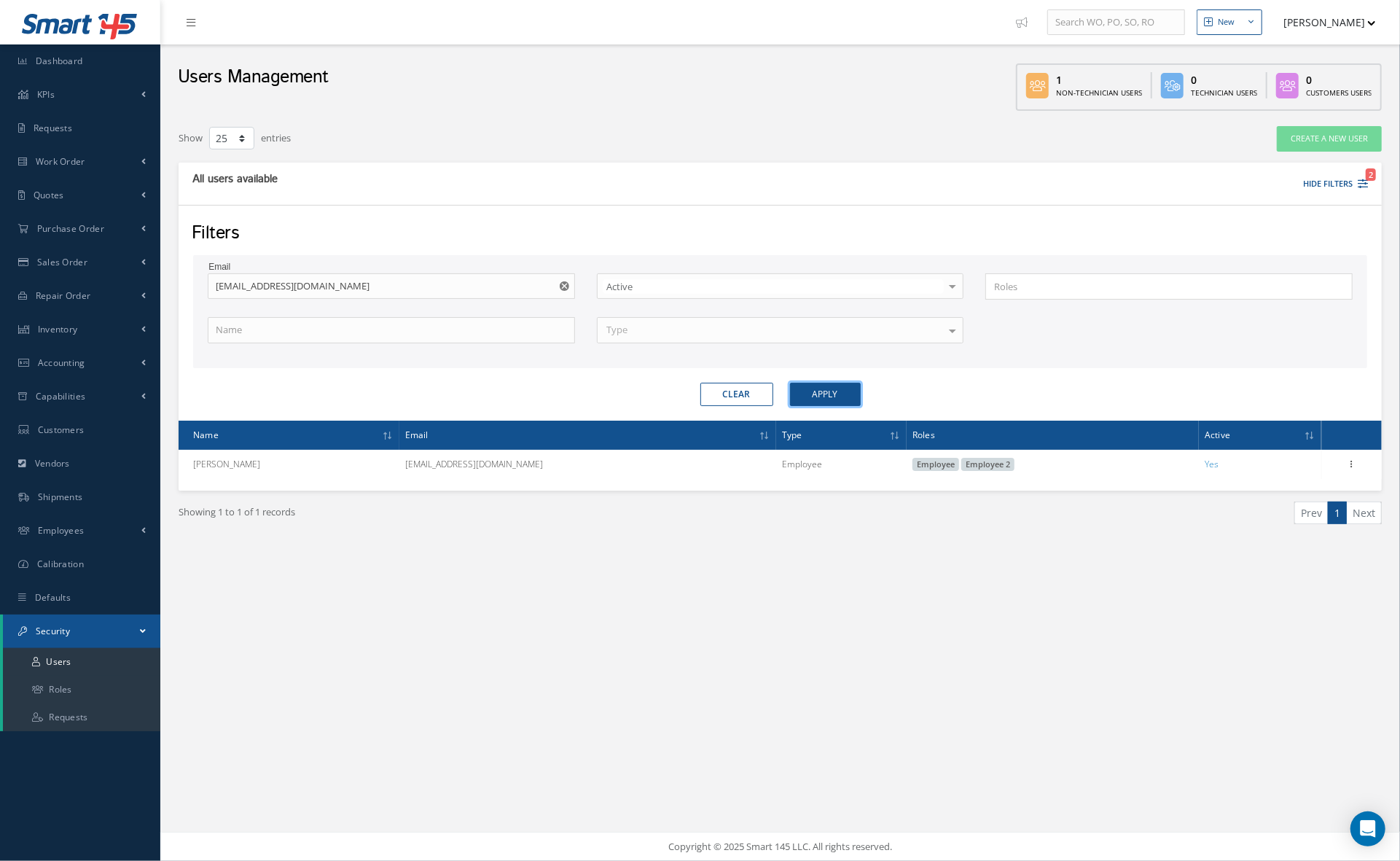
click at [838, 399] on button "Apply" at bounding box center [825, 394] width 71 height 23
click at [568, 283] on icon "Reset" at bounding box center [565, 287] width 10 height 10
click at [827, 395] on button "Apply" at bounding box center [825, 394] width 71 height 23
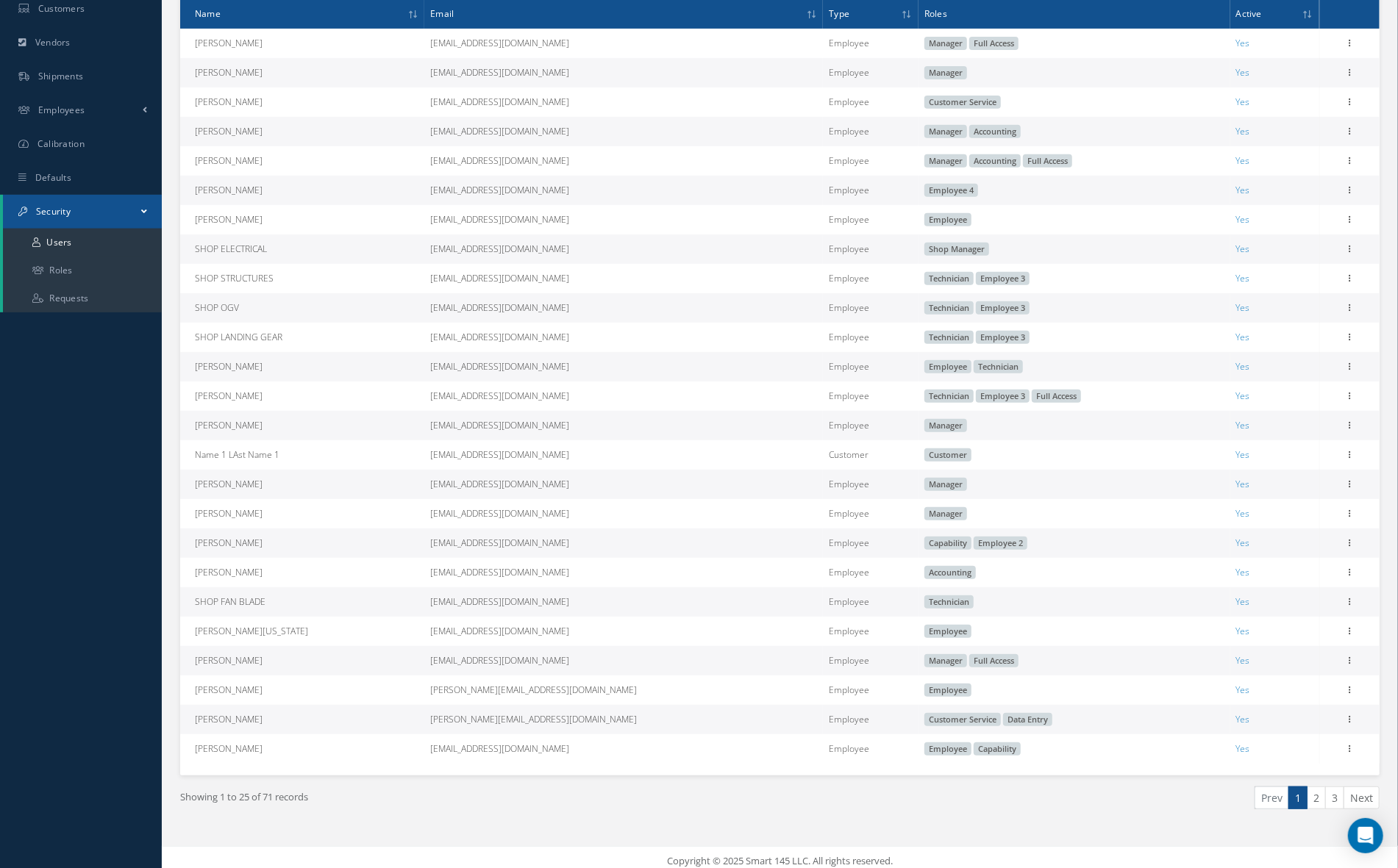
scroll to position [430, 0]
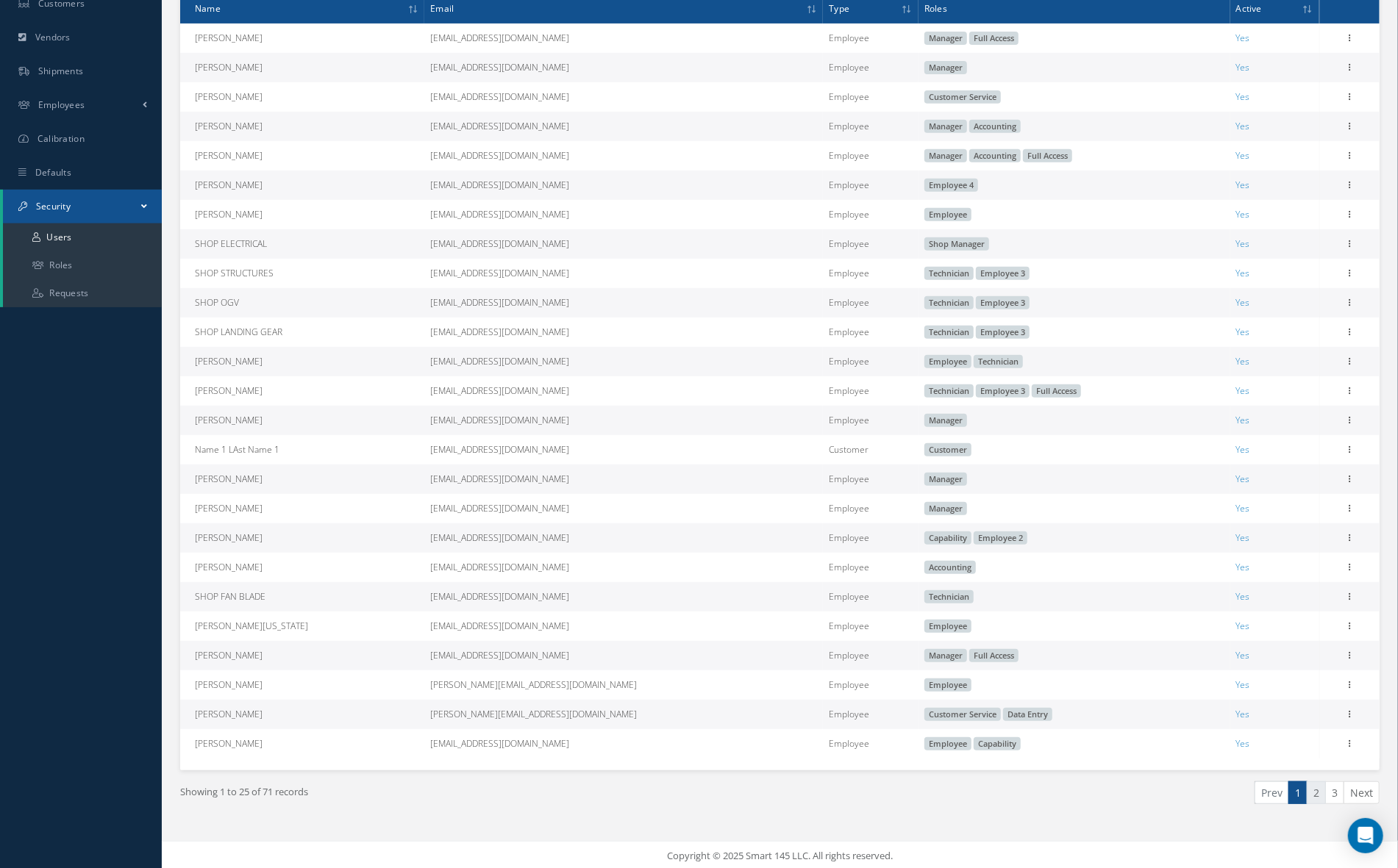
click at [1310, 783] on link "2" at bounding box center [1316, 793] width 19 height 23
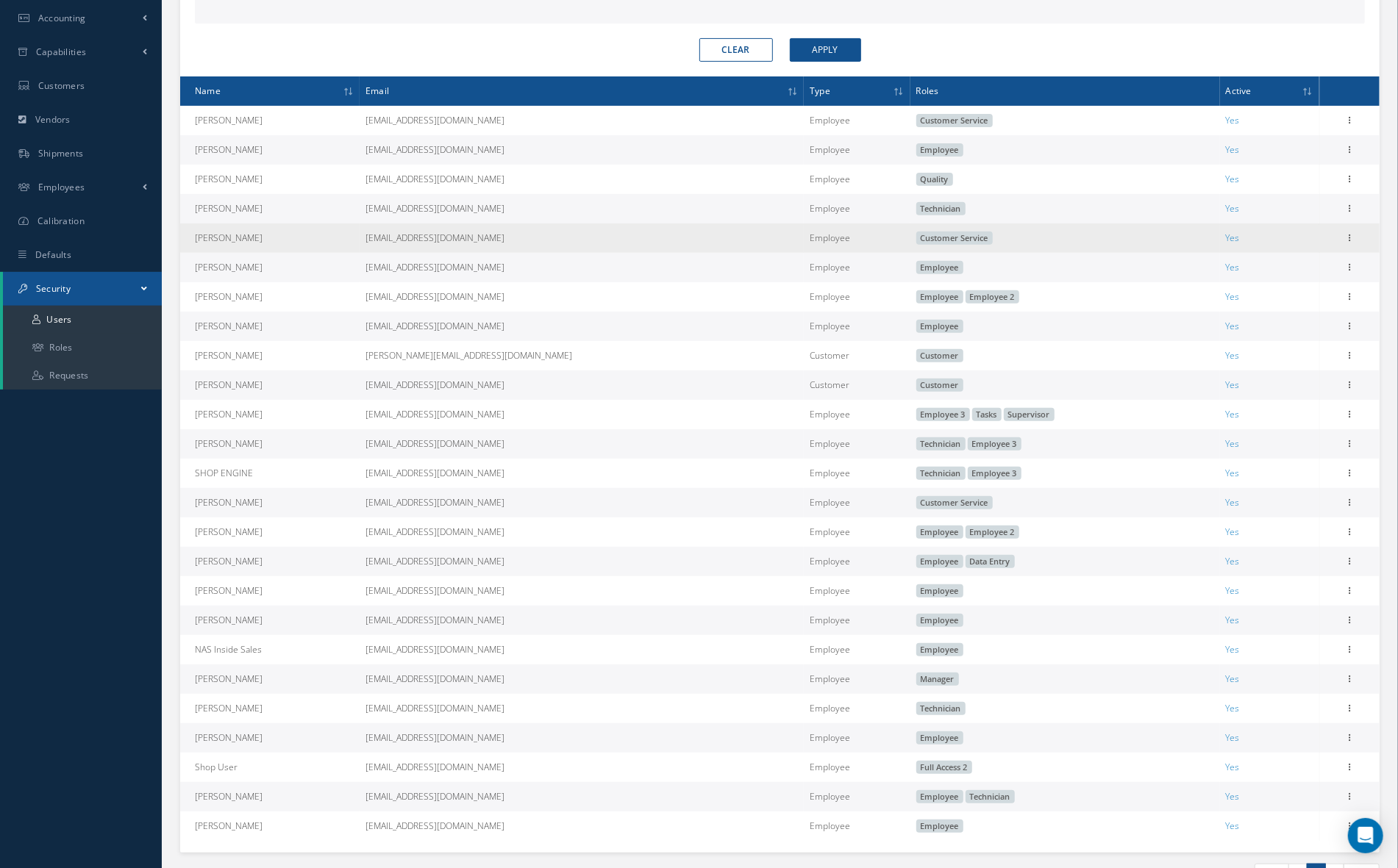
scroll to position [392, 0]
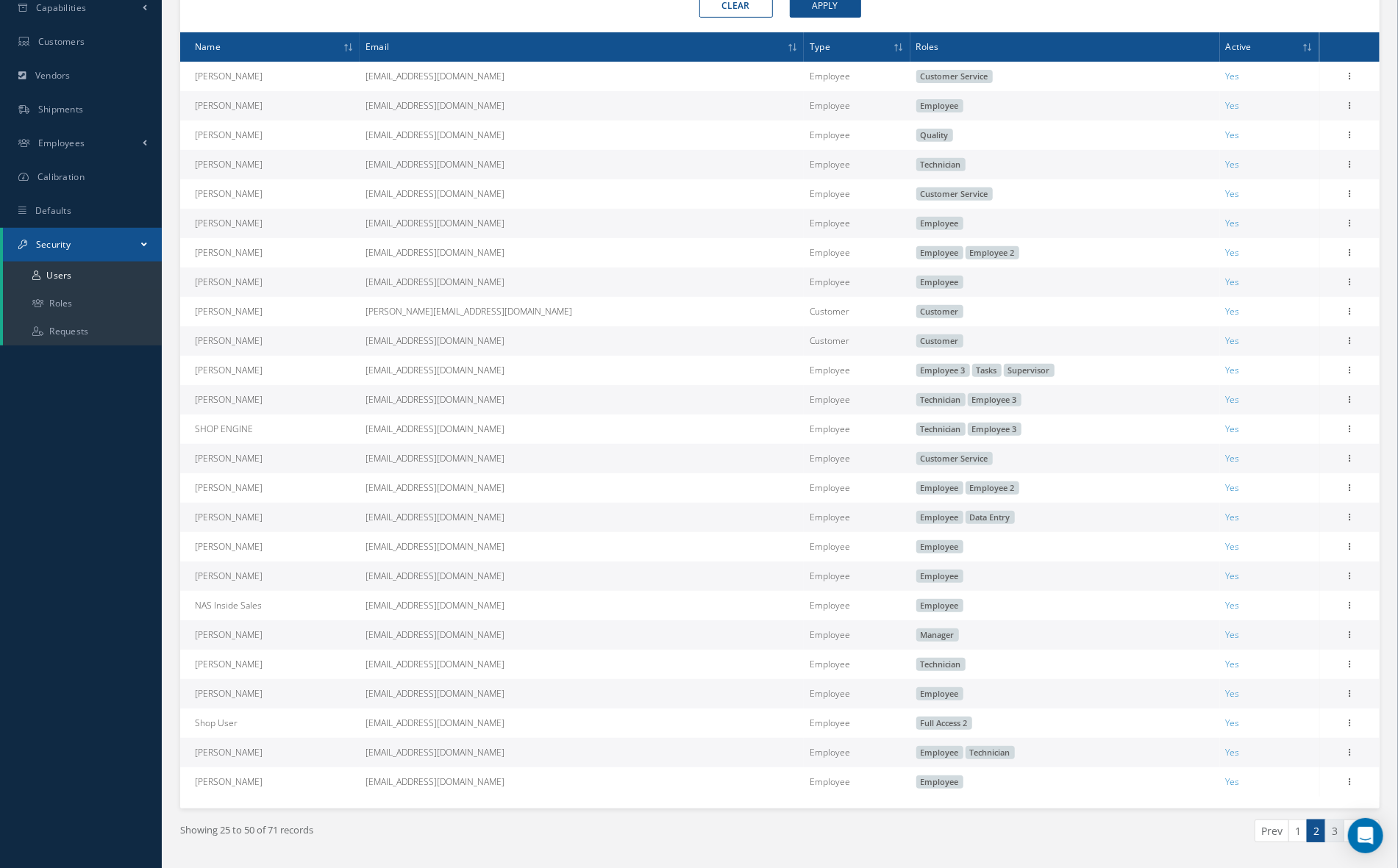
click at [1332, 833] on link "3" at bounding box center [1335, 832] width 19 height 23
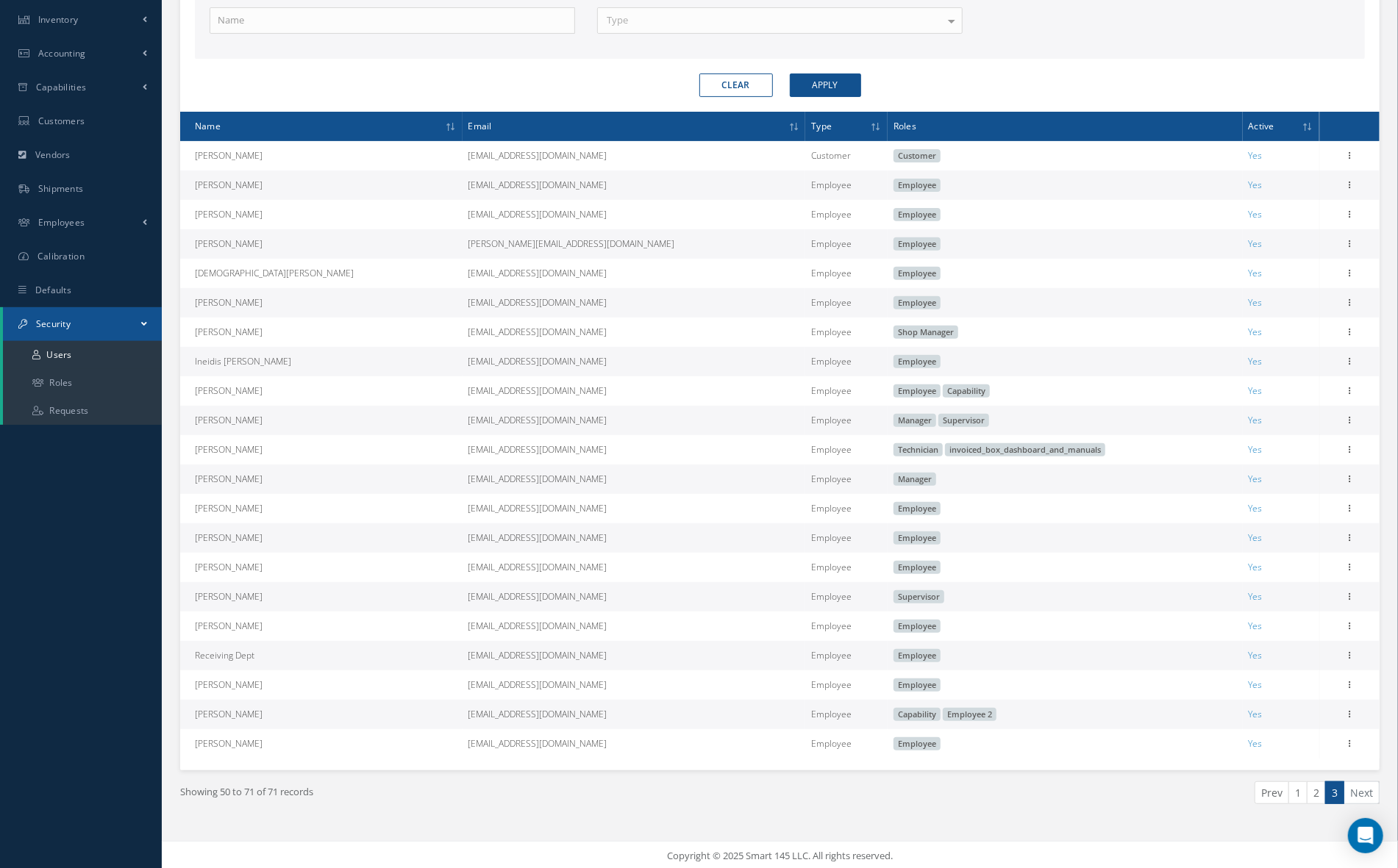
scroll to position [313, 0]
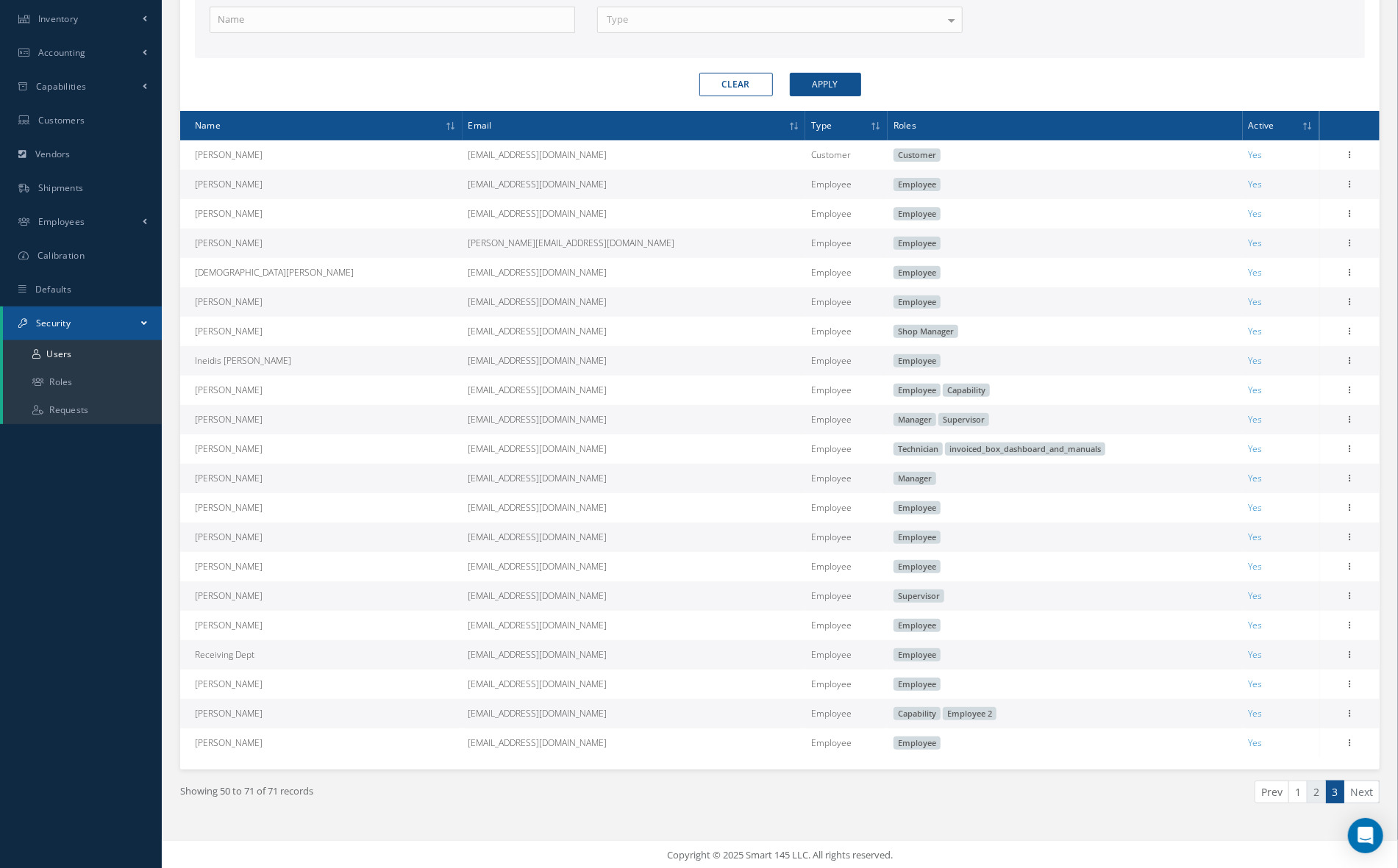
click at [1310, 795] on link "2" at bounding box center [1316, 793] width 19 height 23
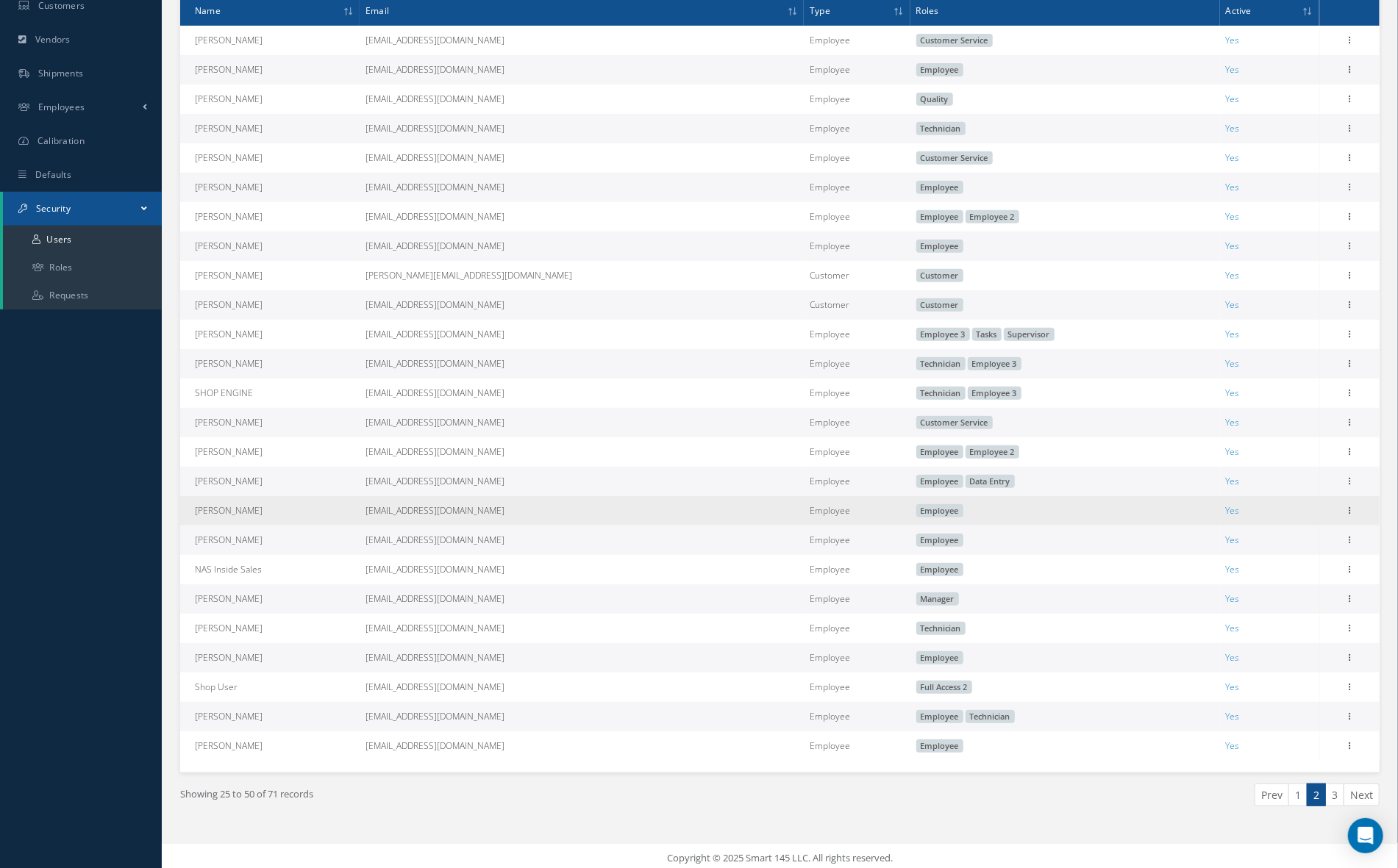
scroll to position [430, 0]
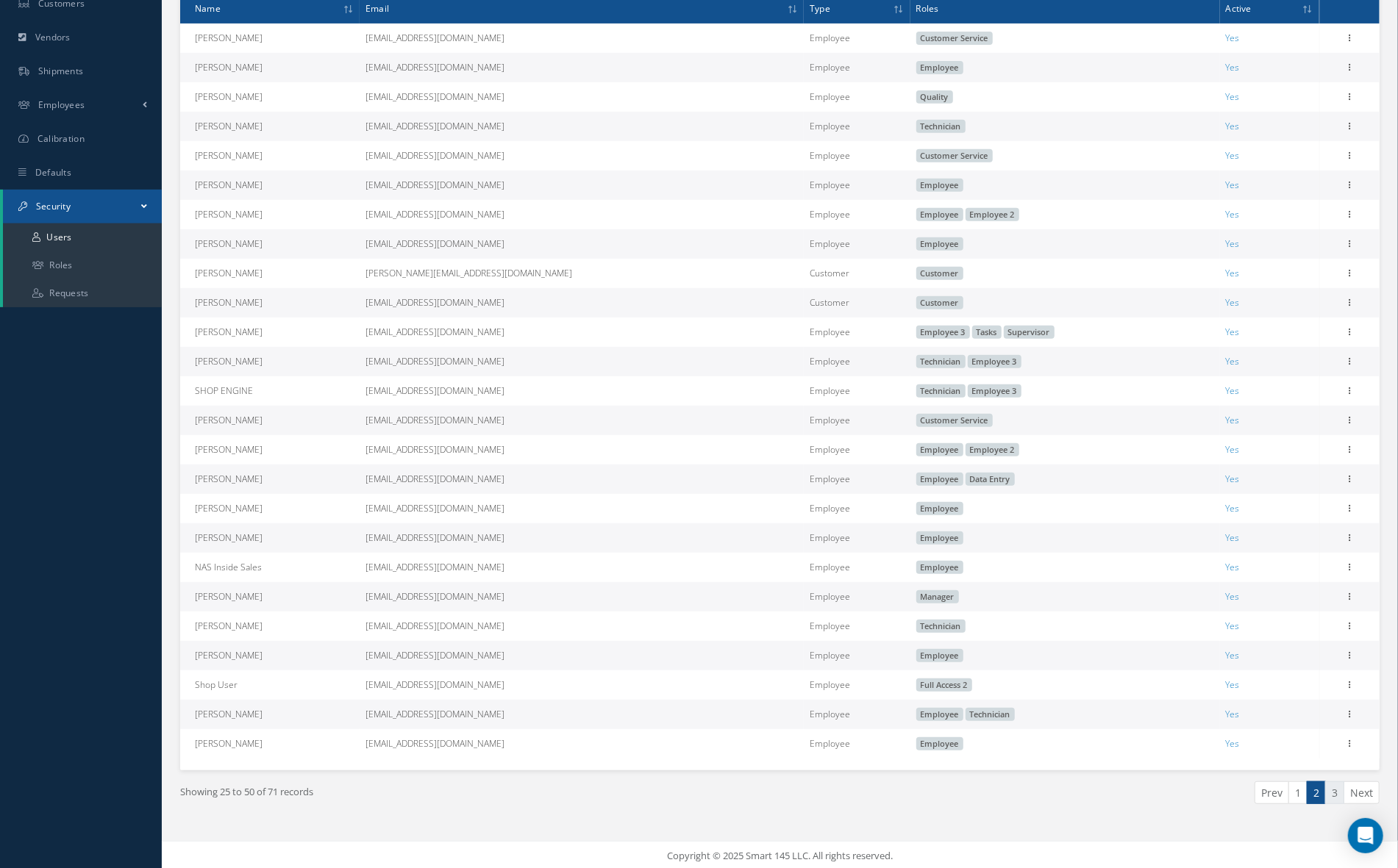
click at [1328, 794] on link "3" at bounding box center [1335, 793] width 19 height 23
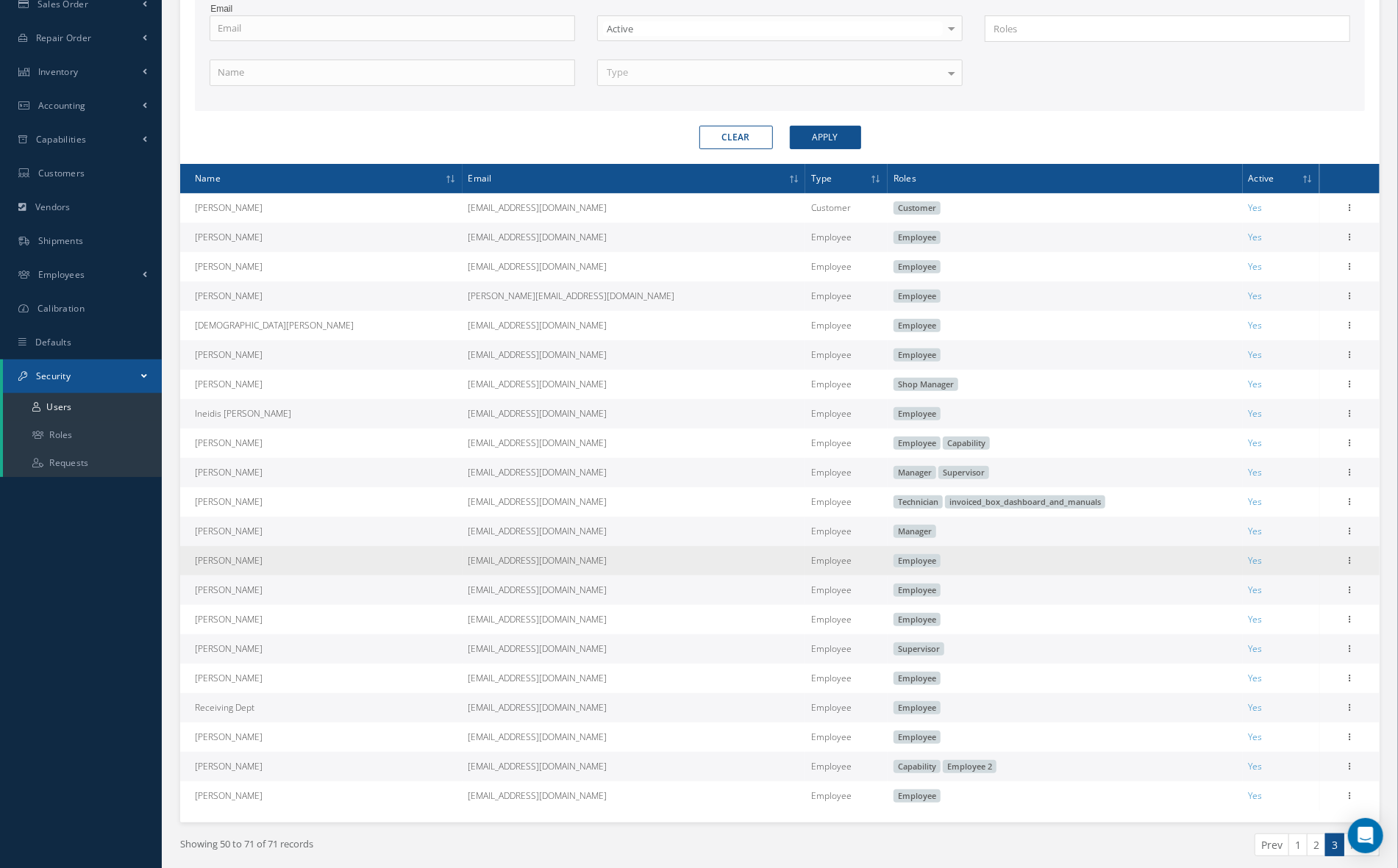
scroll to position [262, 0]
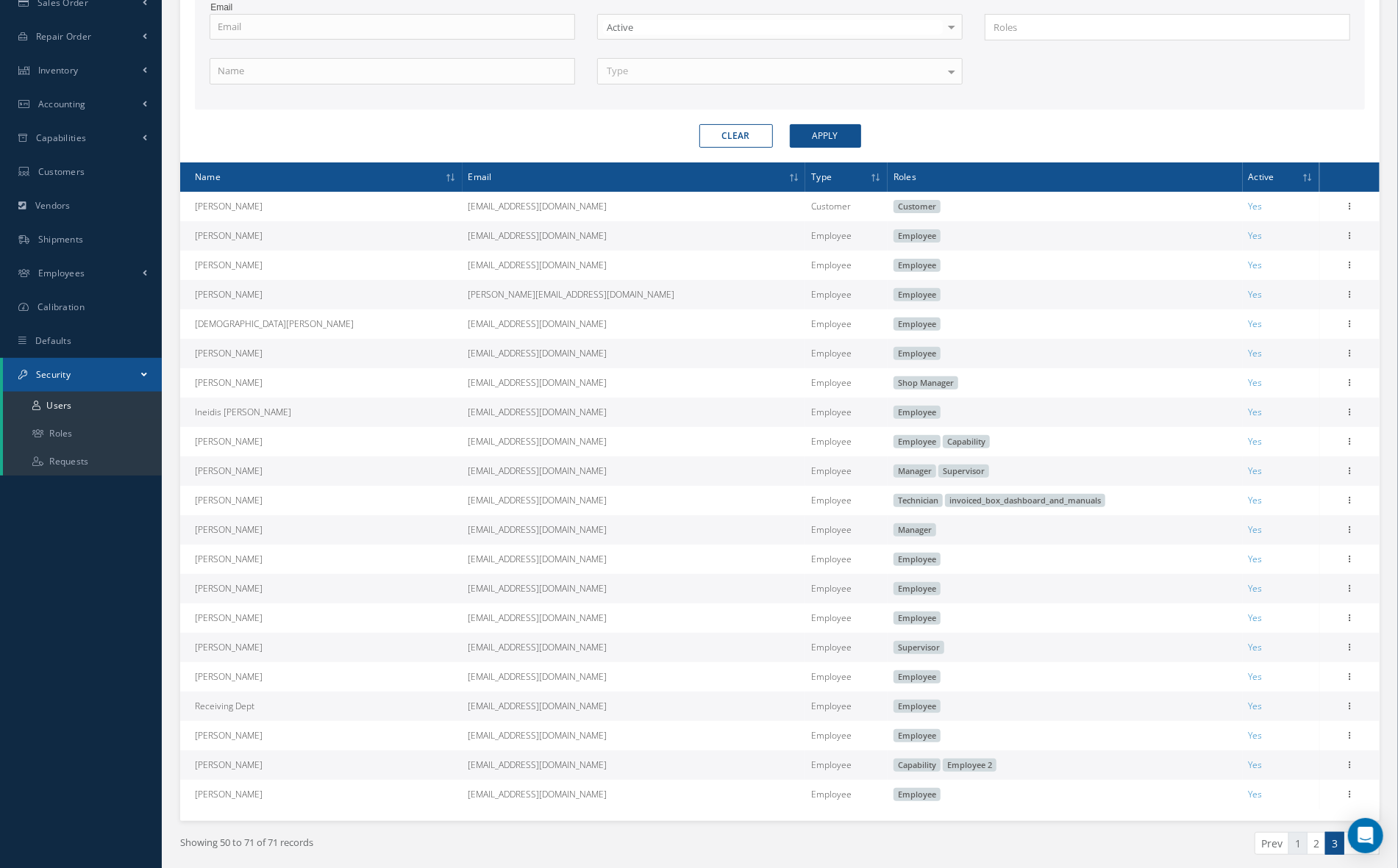
click at [1300, 837] on link "1" at bounding box center [1298, 844] width 19 height 23
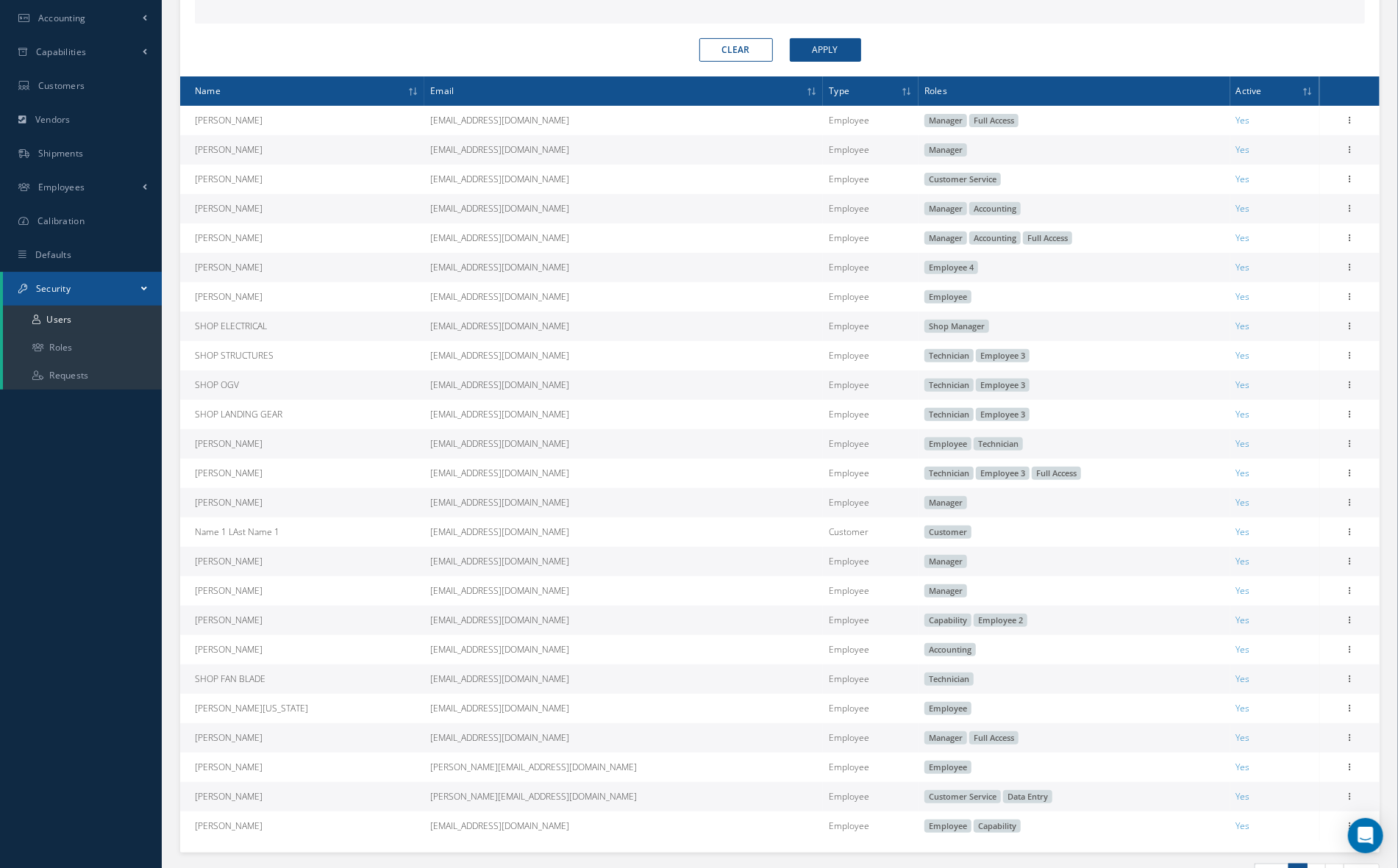
scroll to position [392, 0]
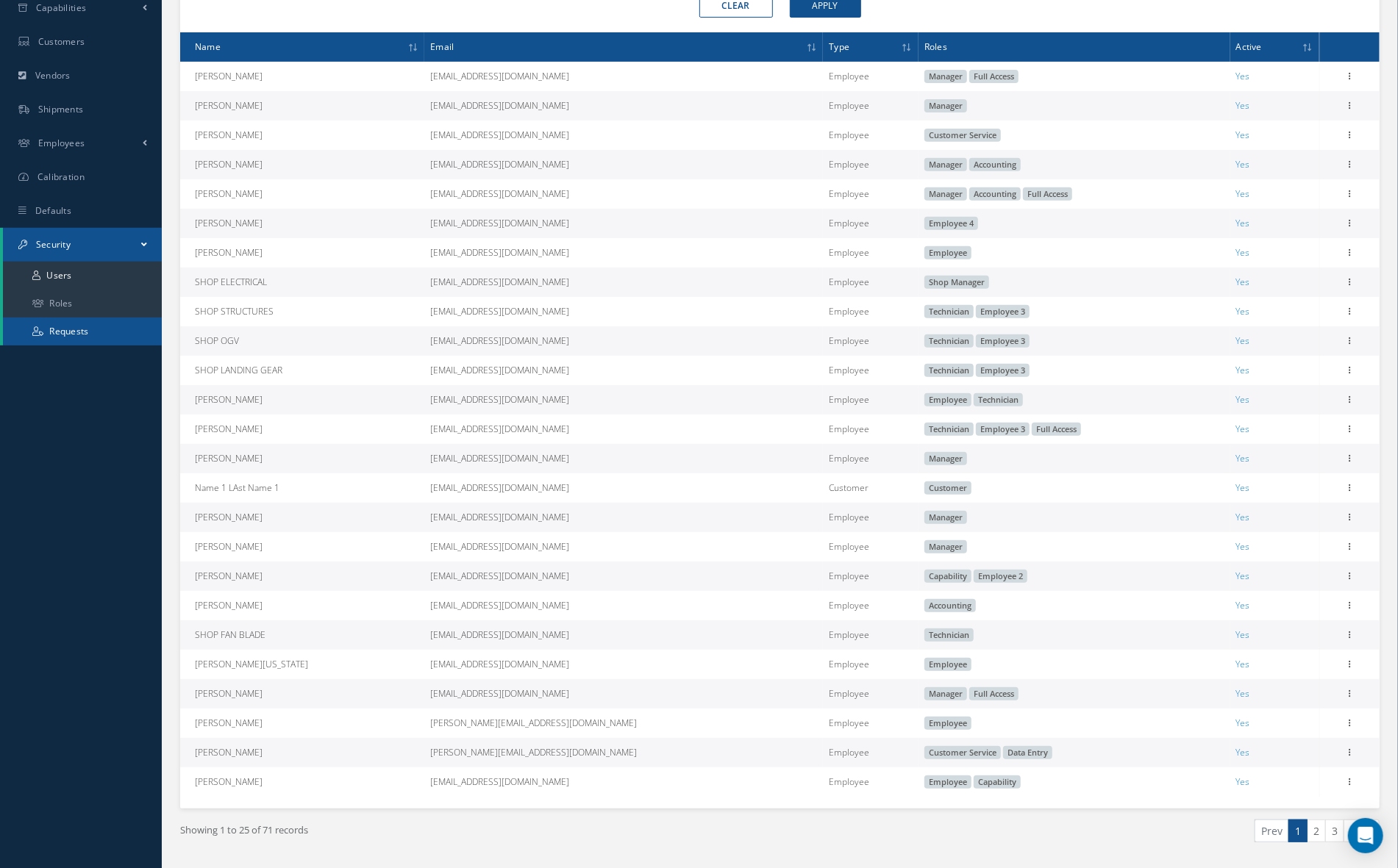
click at [70, 337] on link "Requests" at bounding box center [83, 331] width 159 height 28
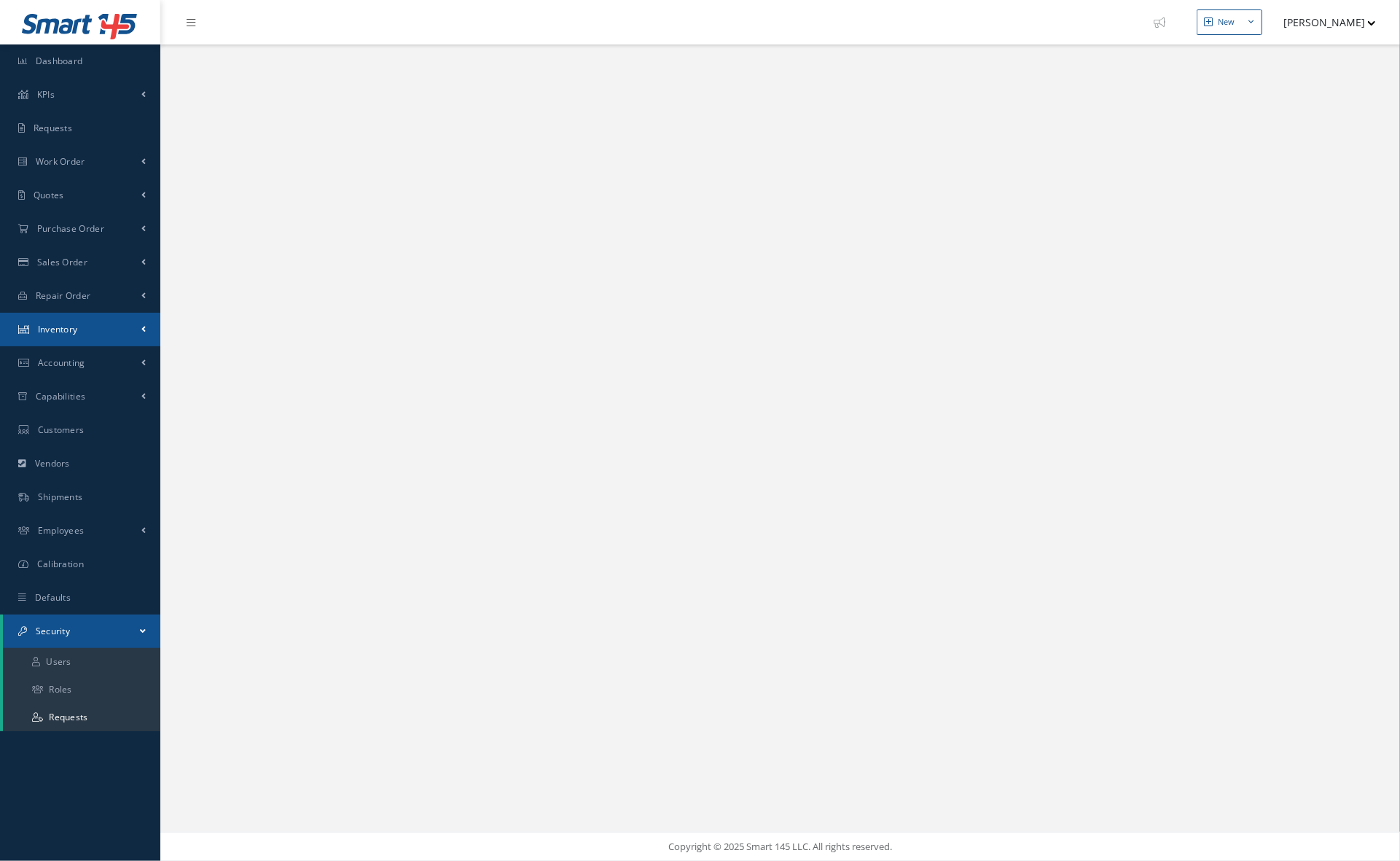
select select "25"
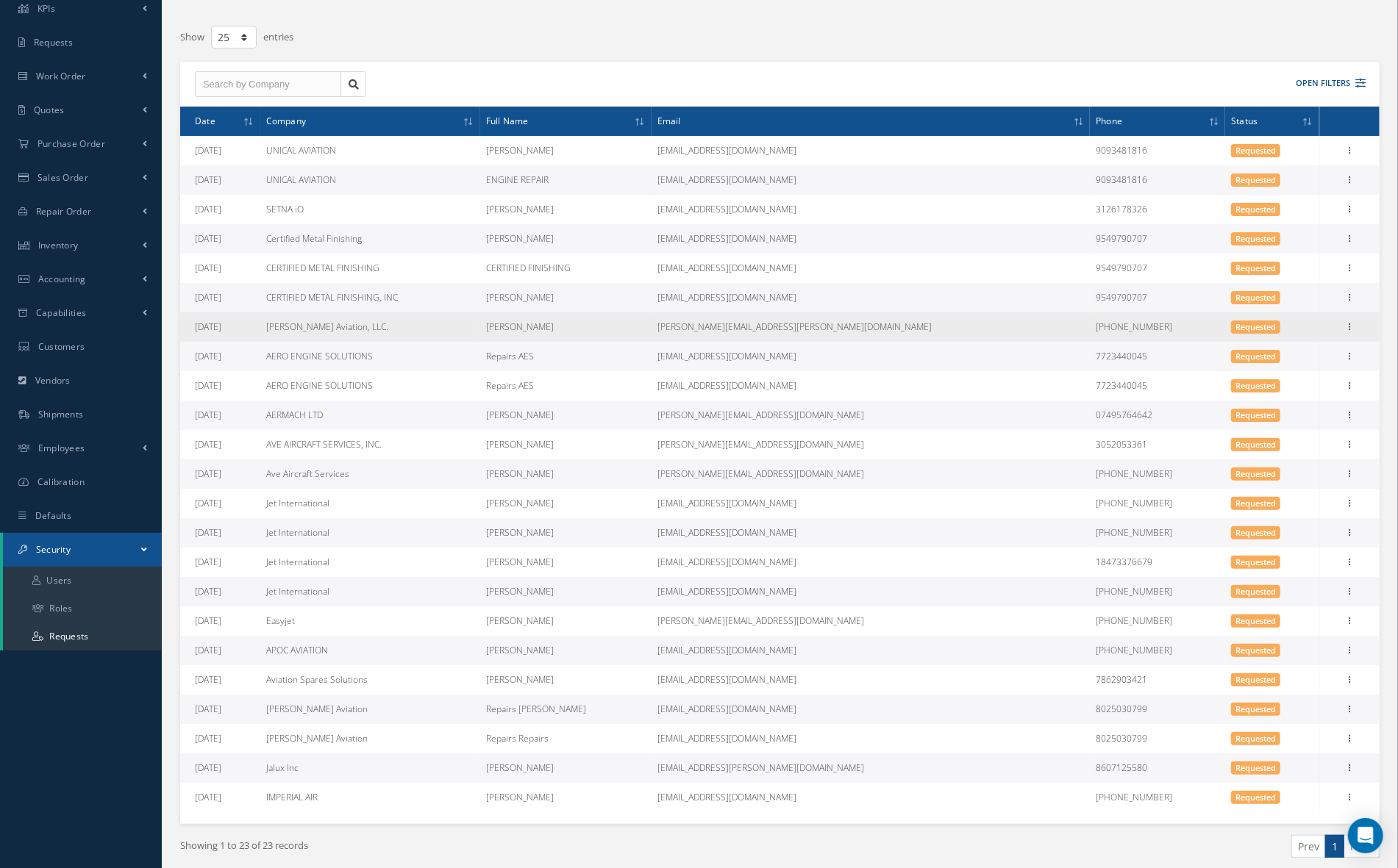
scroll to position [140, 0]
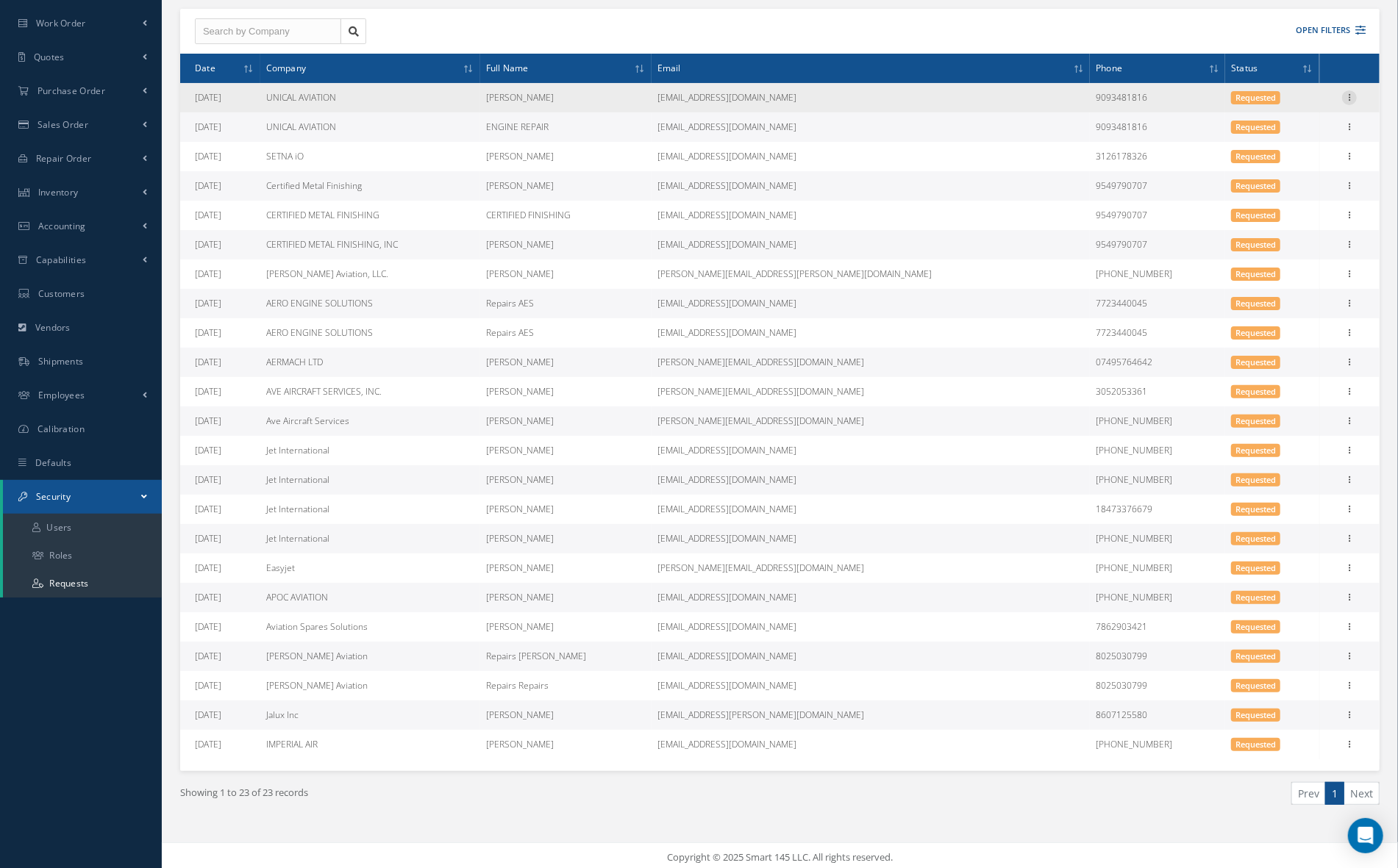
click at [1355, 99] on icon at bounding box center [1350, 96] width 15 height 12
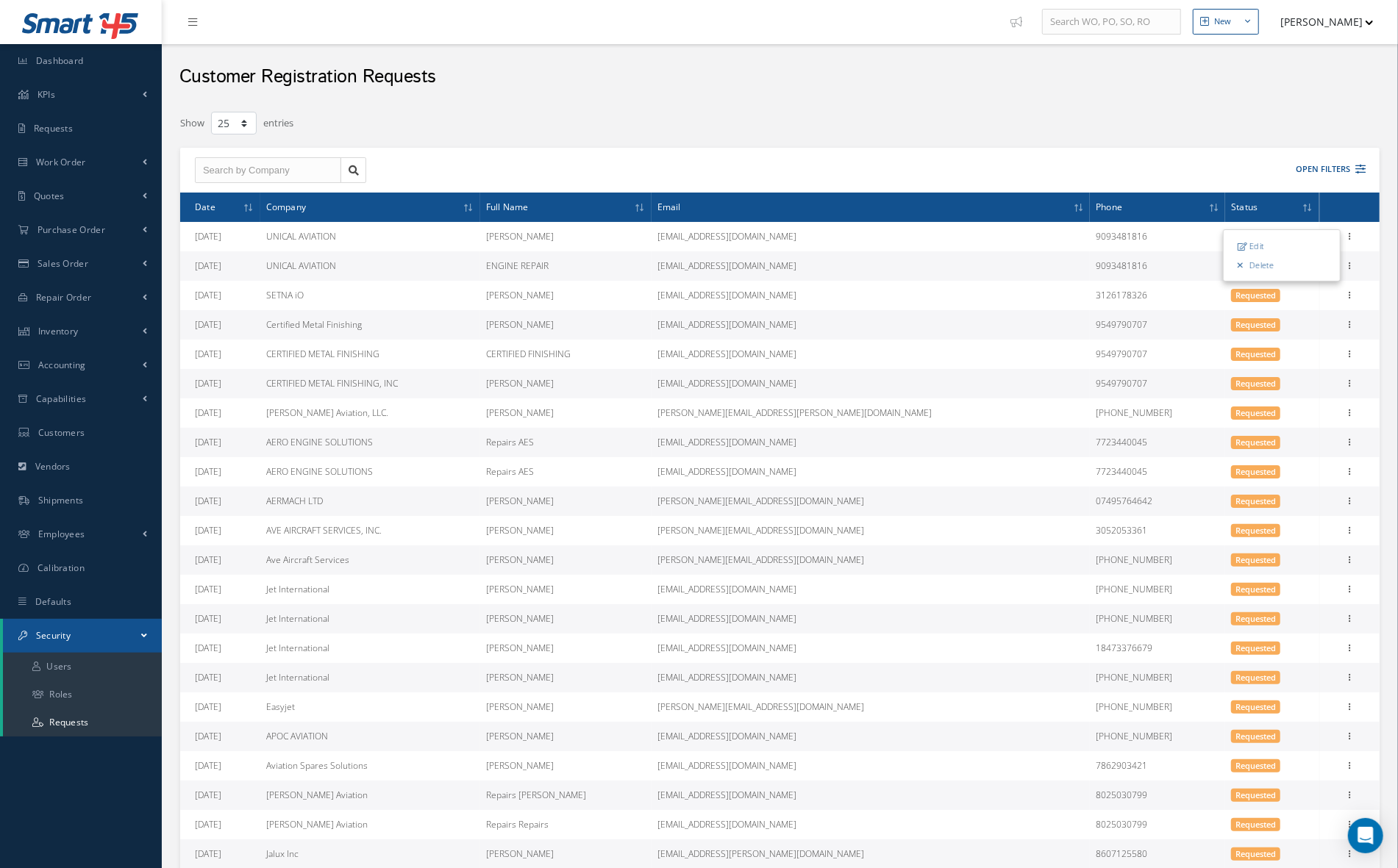
scroll to position [0, 0]
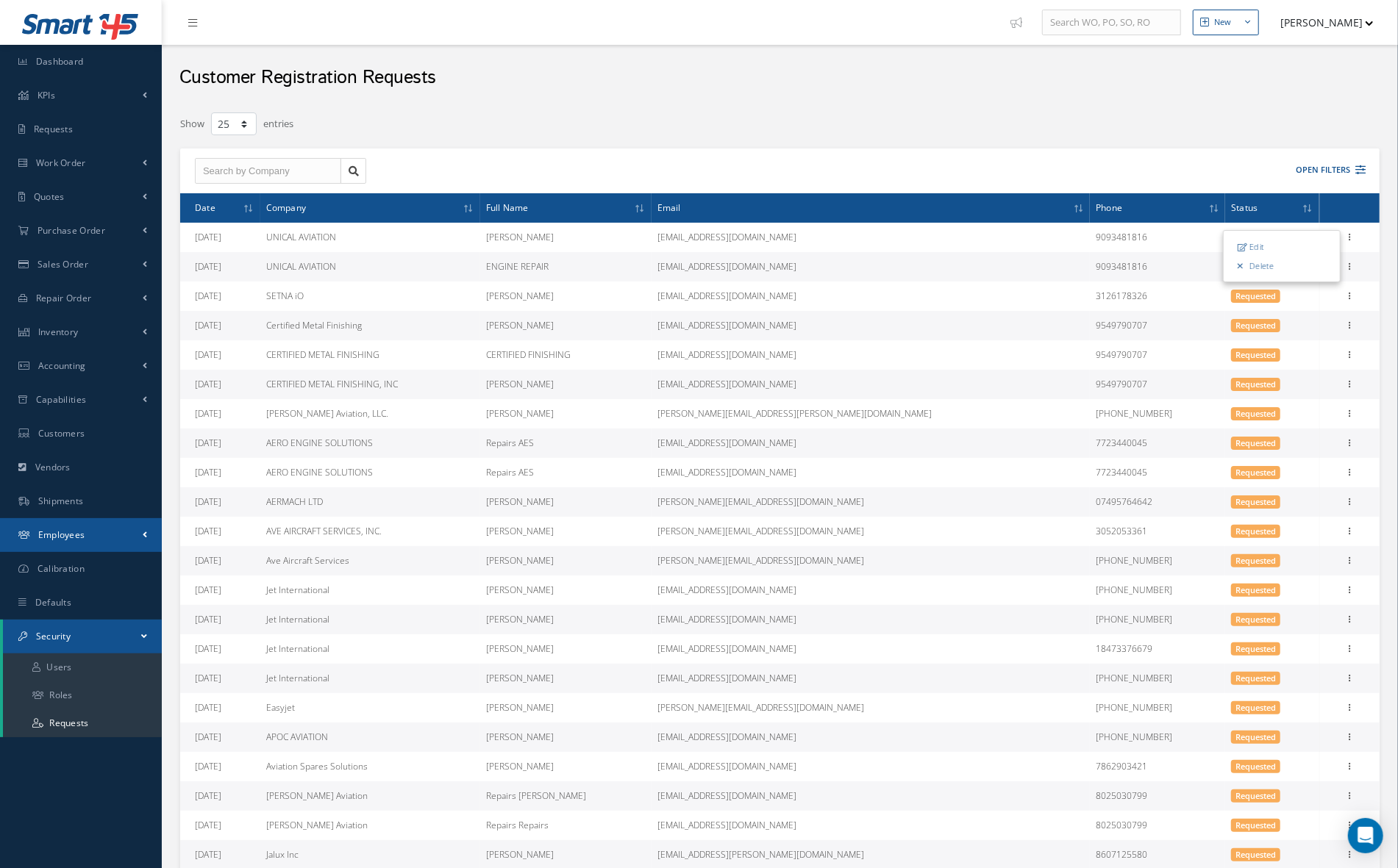
click at [91, 548] on link "Employees" at bounding box center [80, 535] width 162 height 34
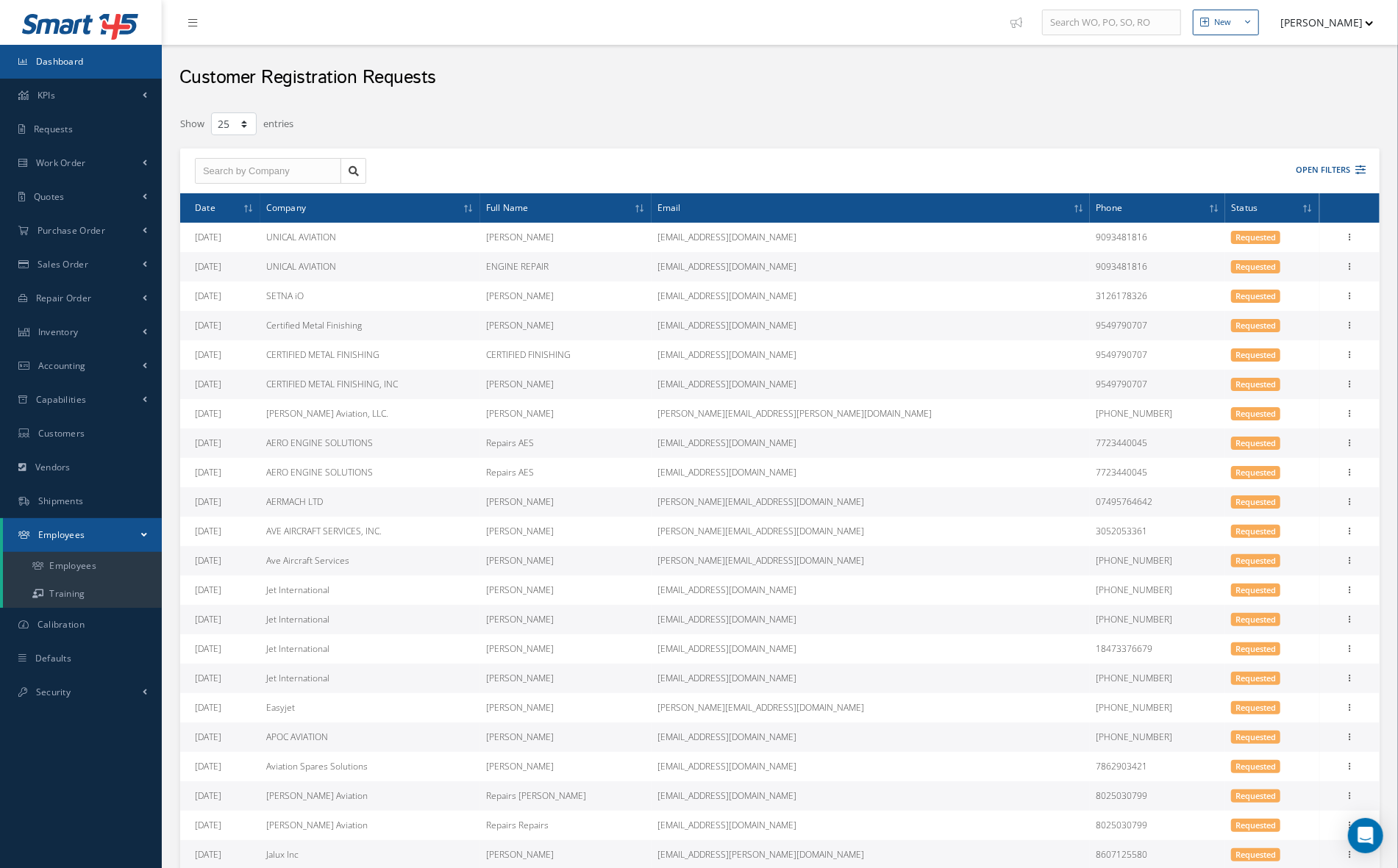
click at [89, 75] on link "Dashboard" at bounding box center [80, 61] width 162 height 34
click at [93, 97] on link "KPIs" at bounding box center [80, 95] width 162 height 34
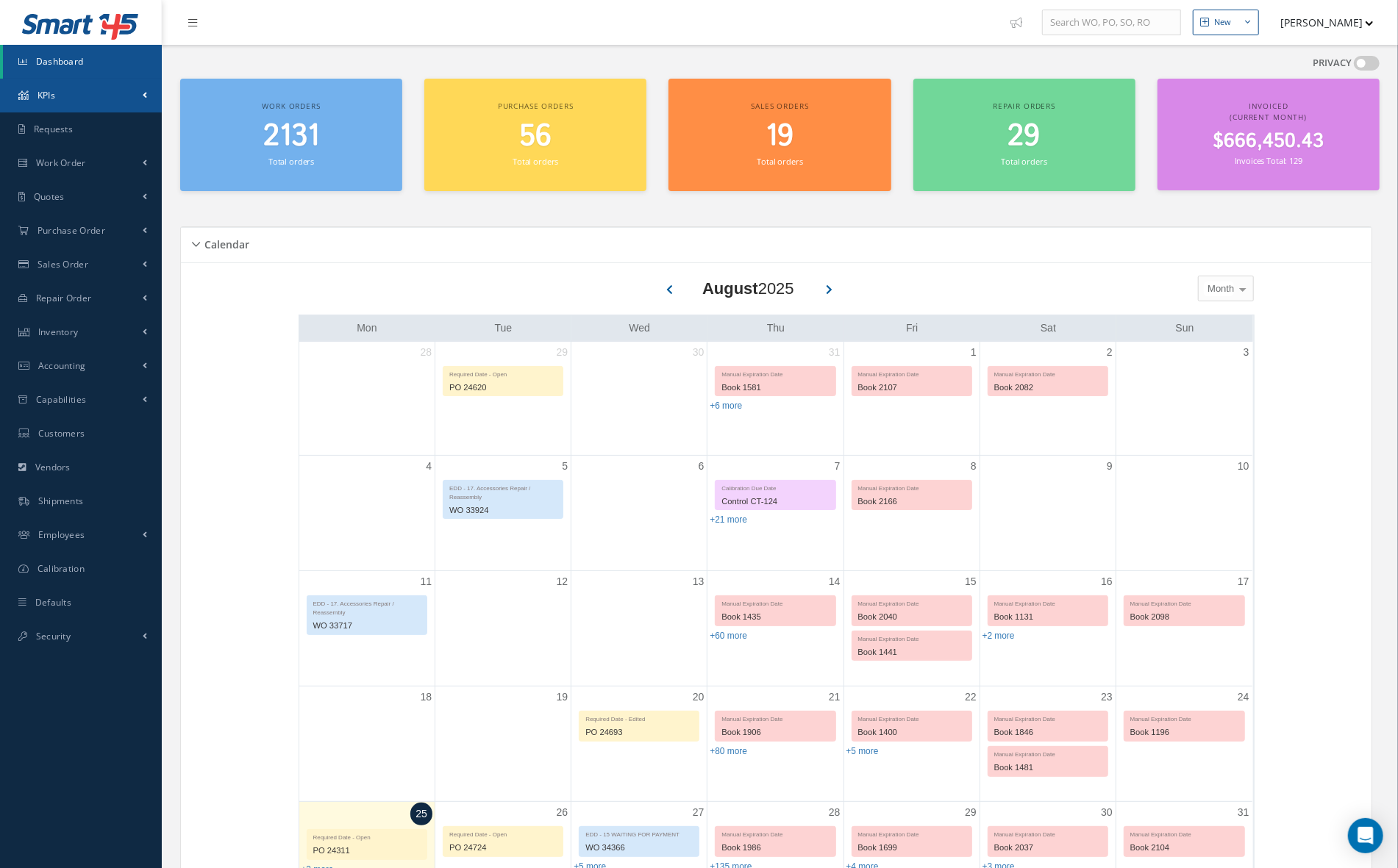
click at [69, 97] on link "KPIs" at bounding box center [80, 95] width 162 height 34
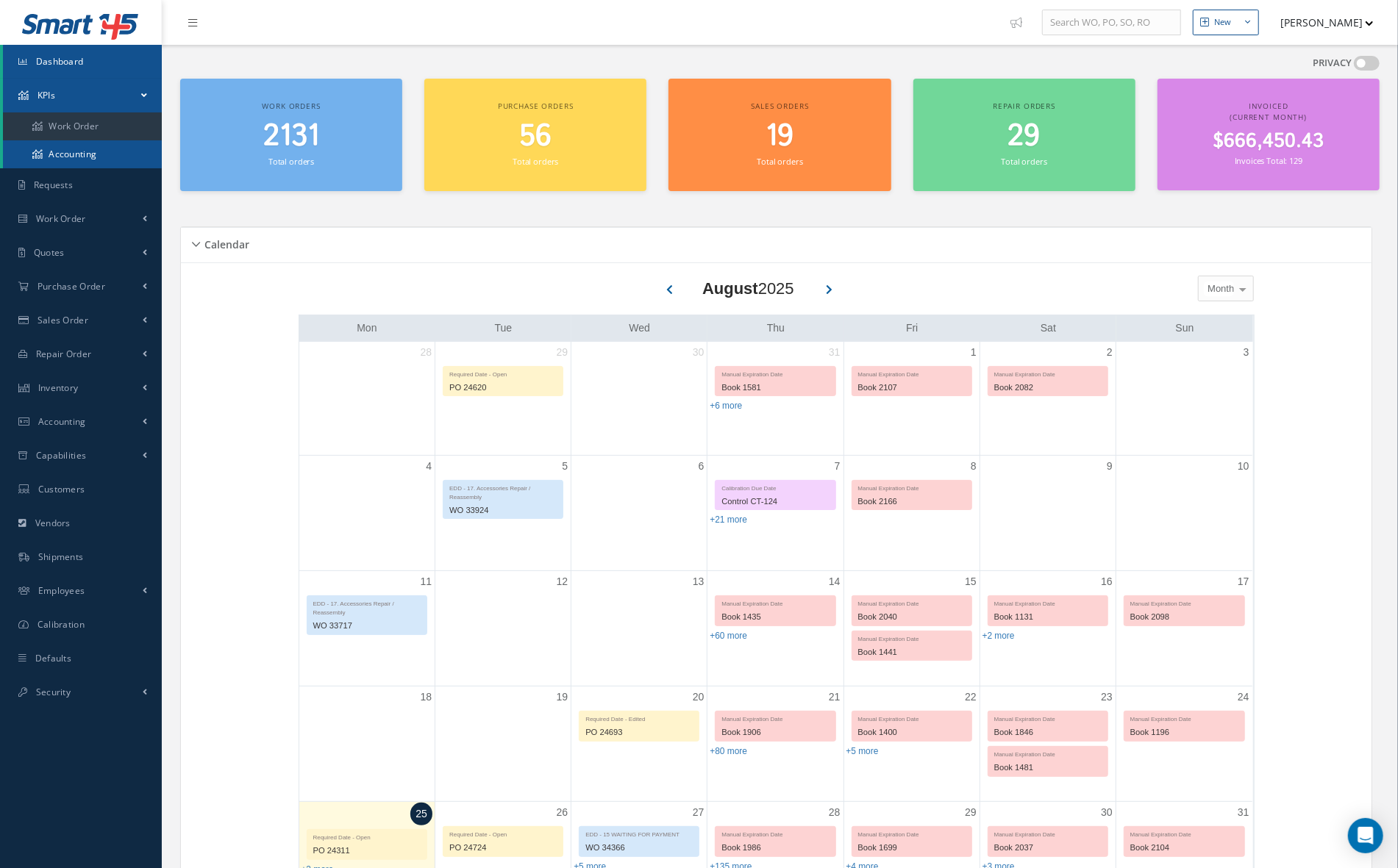
click at [114, 157] on link "Accounting" at bounding box center [83, 155] width 159 height 28
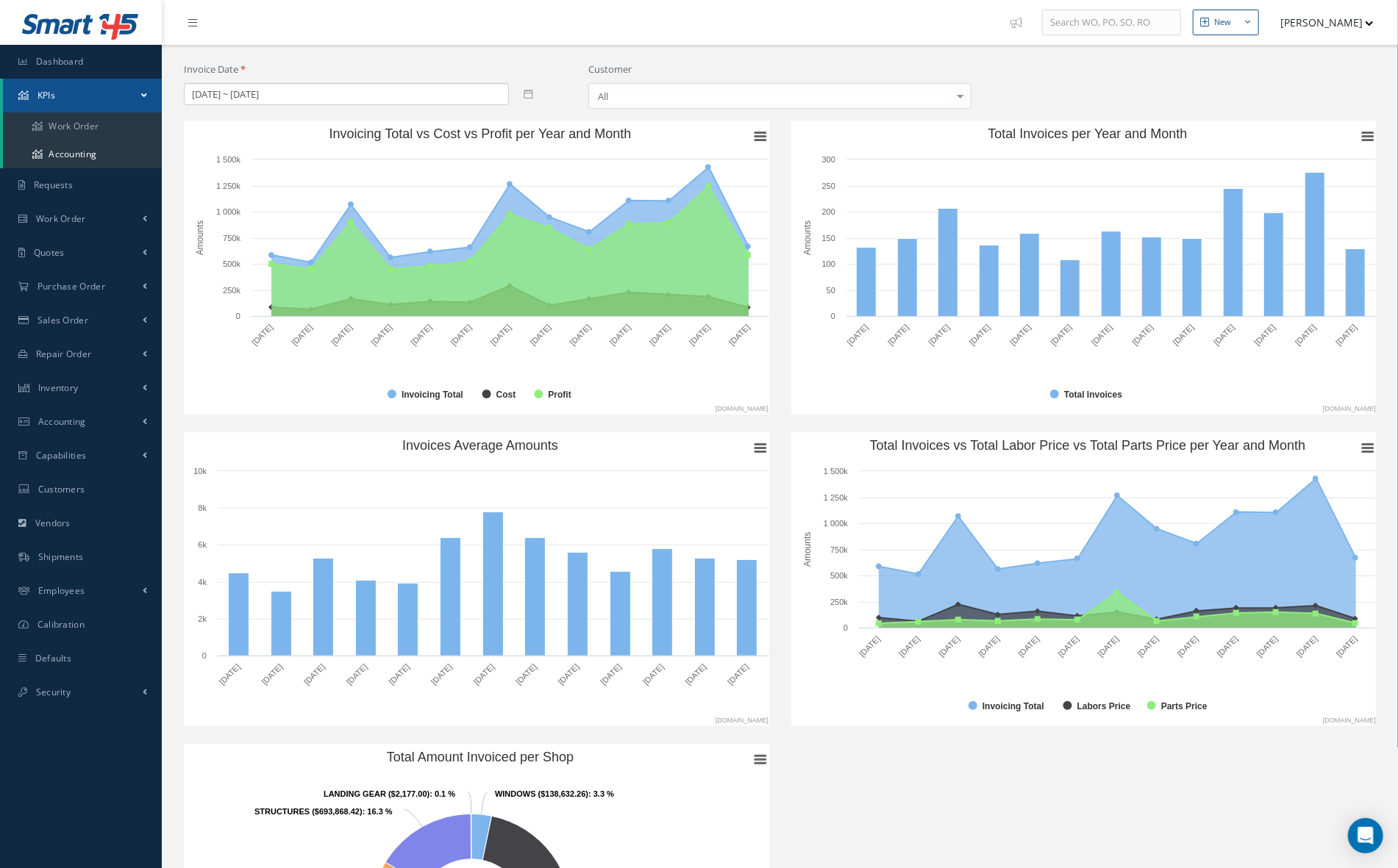
click at [103, 30] on icon at bounding box center [104, 31] width 6 height 6
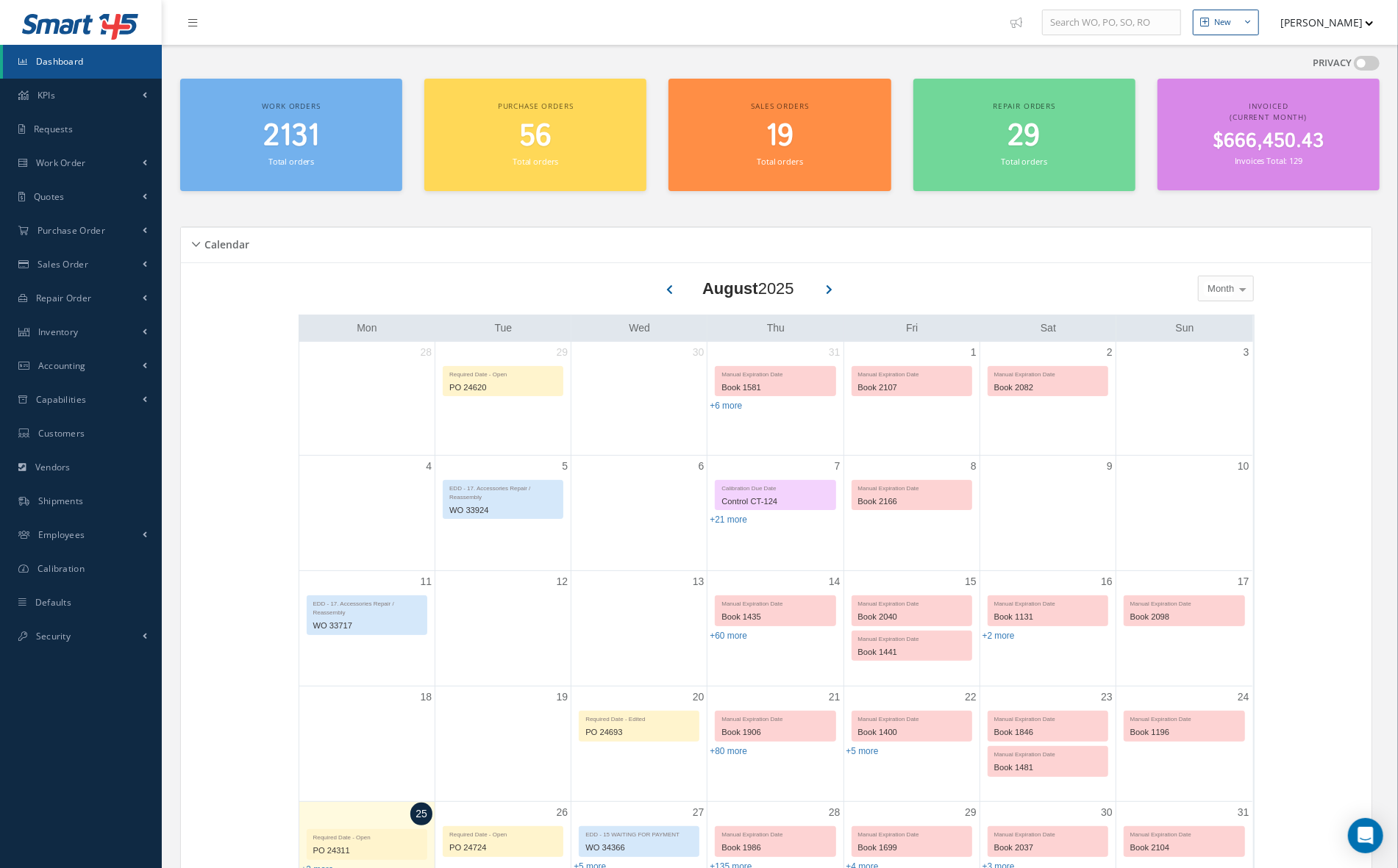
click at [1330, 24] on button "[PERSON_NAME]" at bounding box center [1321, 22] width 108 height 29
click at [1283, 176] on link "Logout" at bounding box center [1315, 174] width 118 height 25
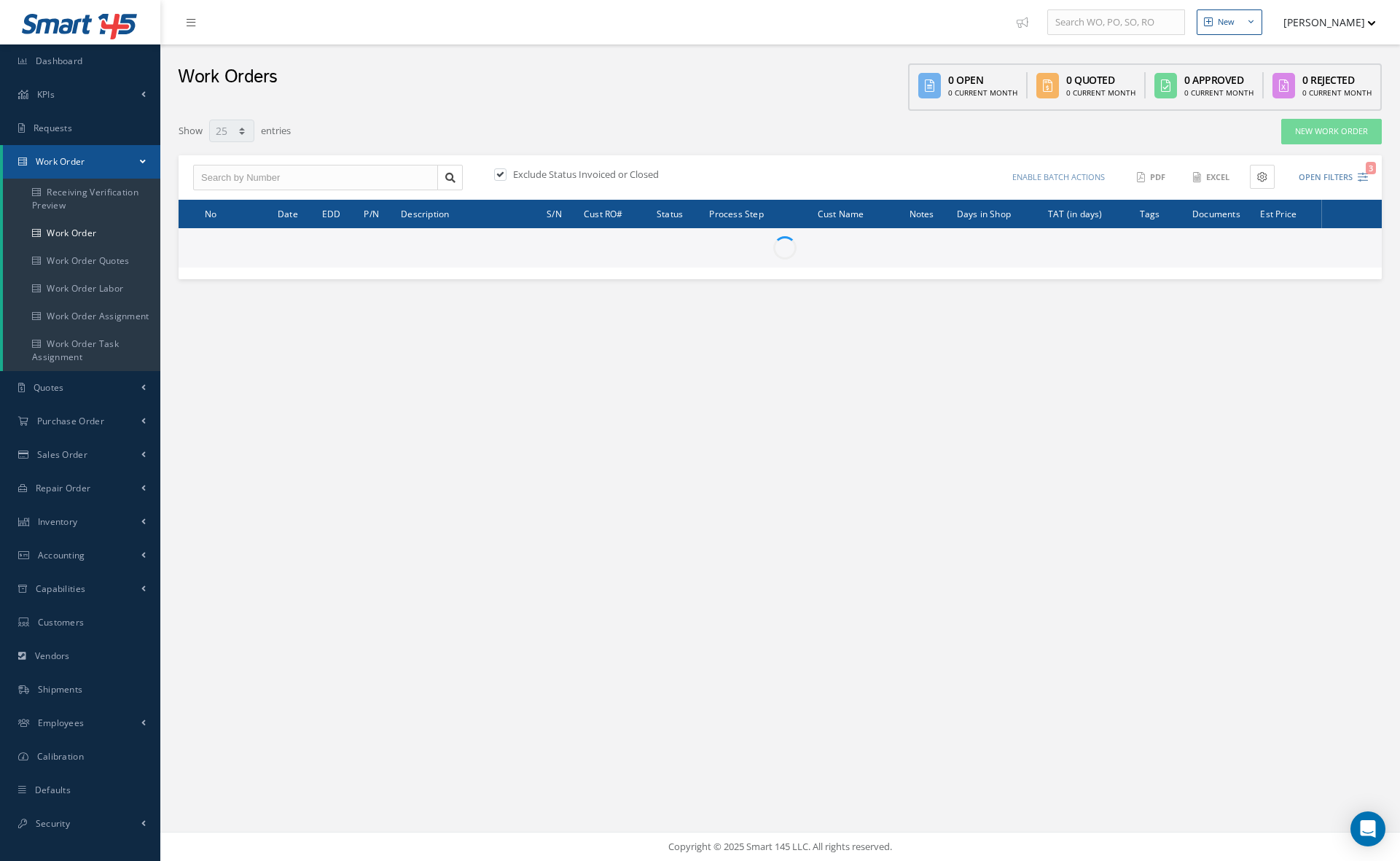
select select "25"
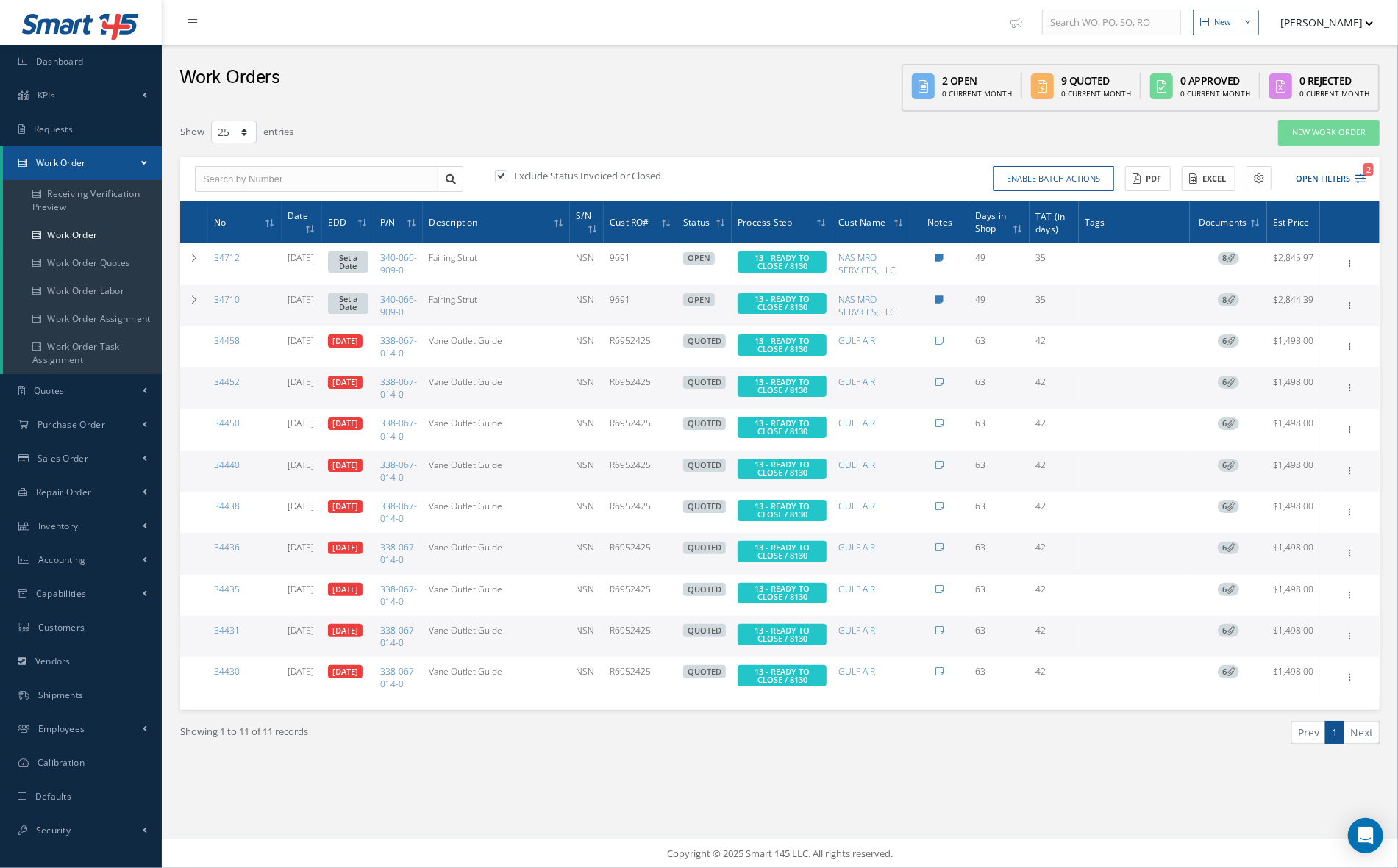
scroll to position [82, 0]
